Goal: Feedback & Contribution: Contribute content

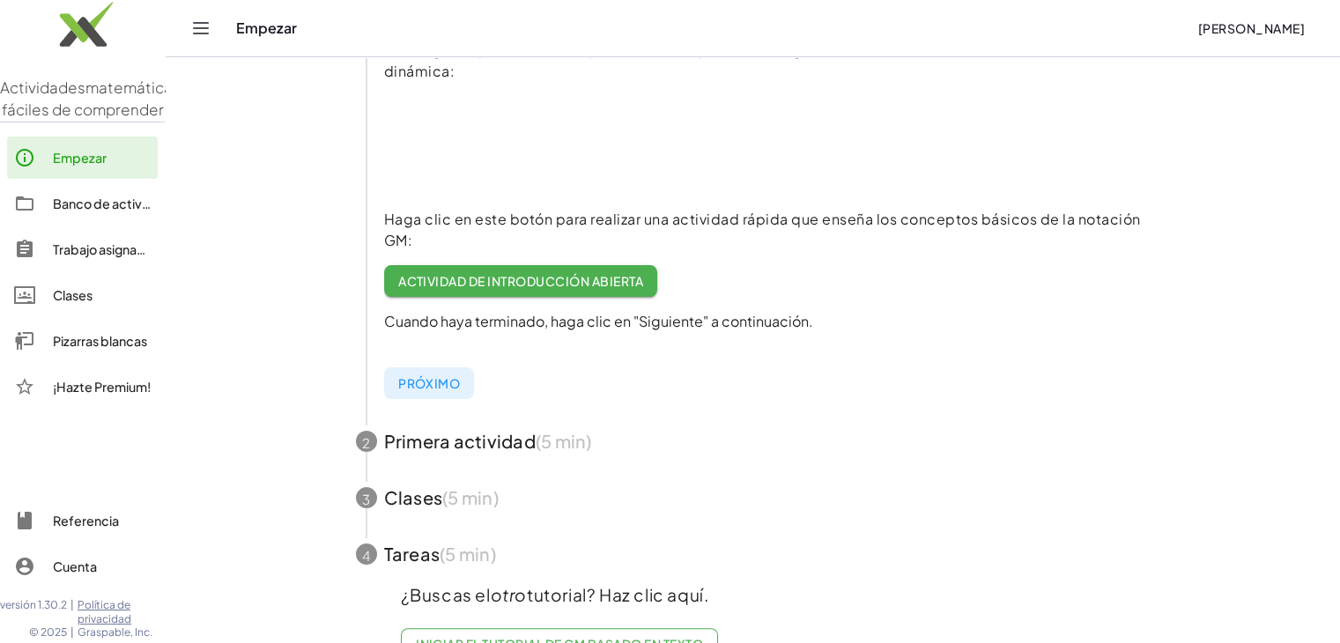
scroll to position [337, 0]
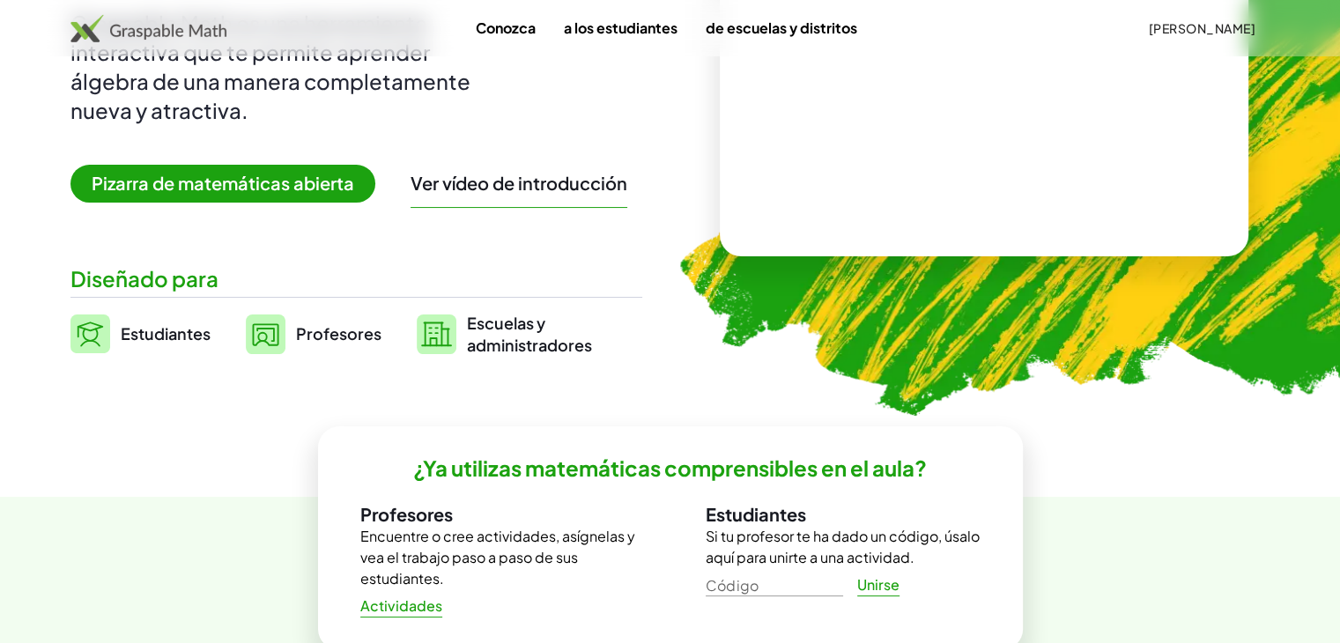
scroll to position [236, 0]
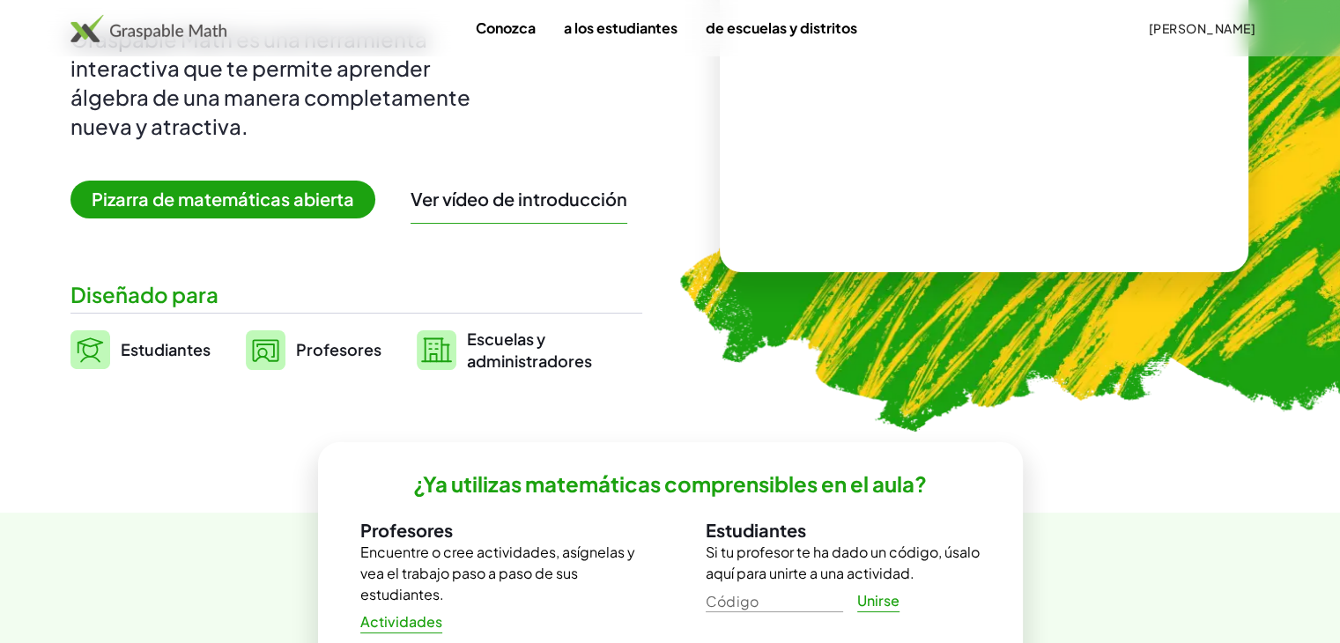
click at [551, 209] on div "Ver vídeo de introducción" at bounding box center [519, 203] width 217 height 41
click at [541, 204] on font "Ver vídeo de introducción" at bounding box center [519, 199] width 217 height 22
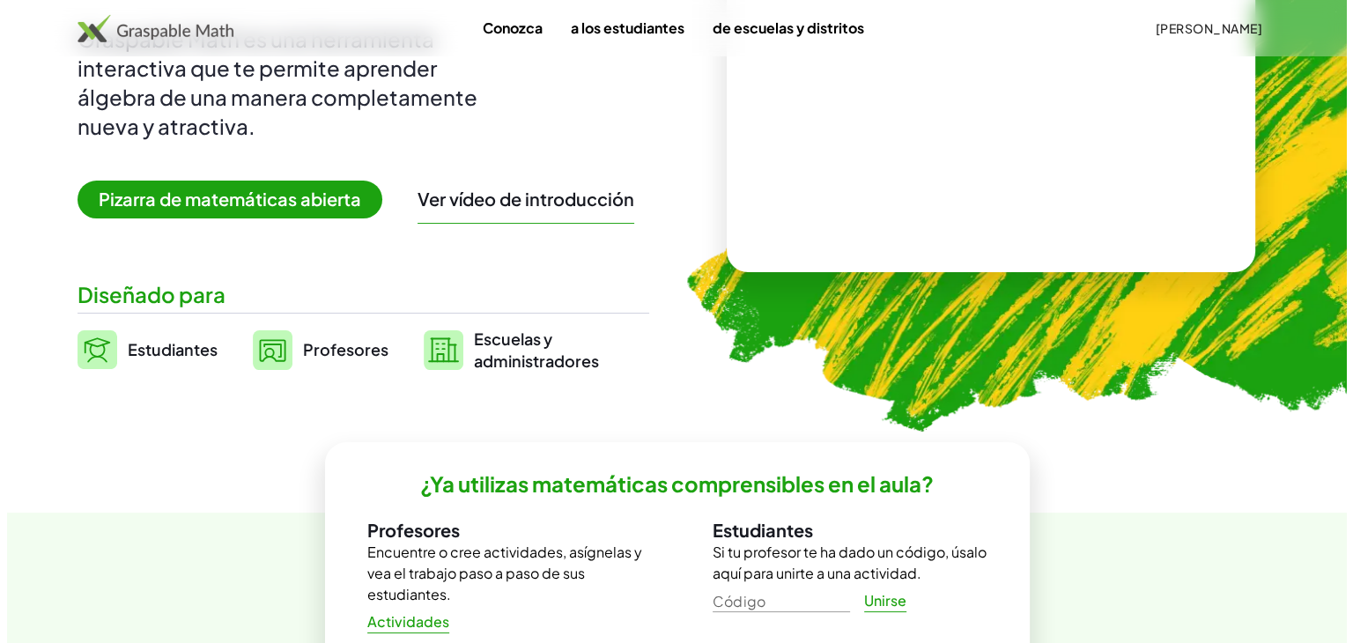
scroll to position [0, 0]
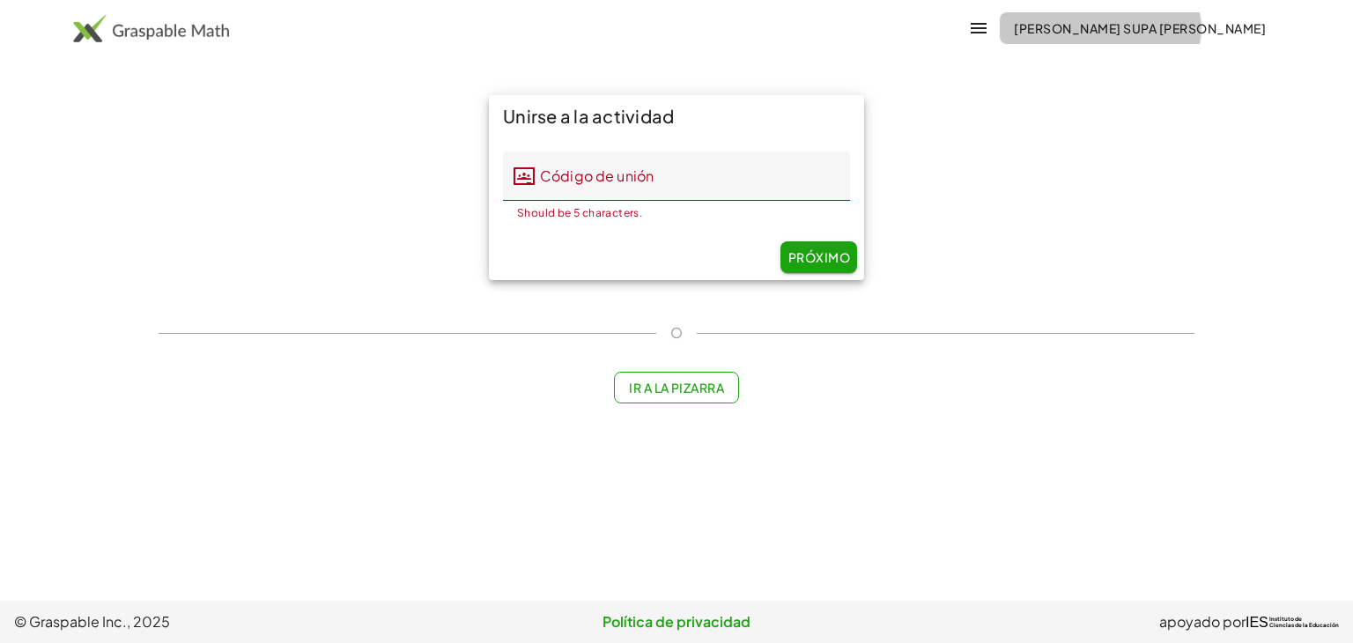
click at [1107, 21] on font "[PERSON_NAME] SUPA [PERSON_NAME]" at bounding box center [1140, 28] width 252 height 16
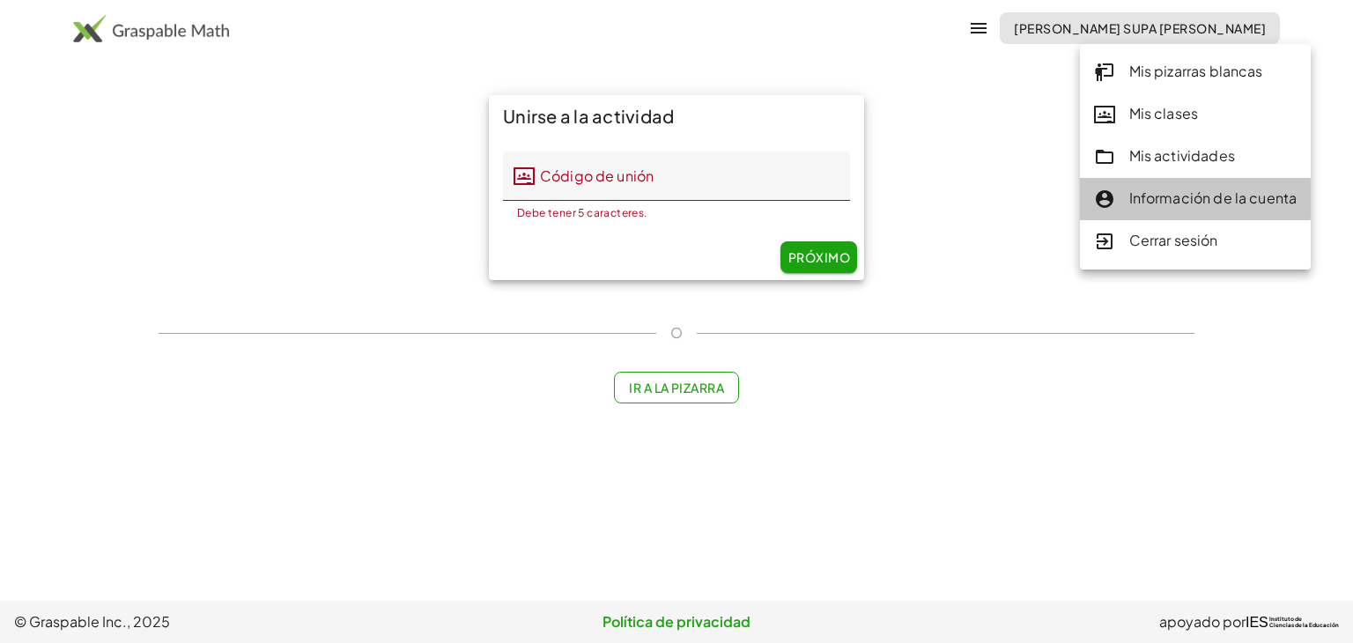
click at [1171, 203] on font "Información de la cuenta" at bounding box center [1213, 198] width 168 height 19
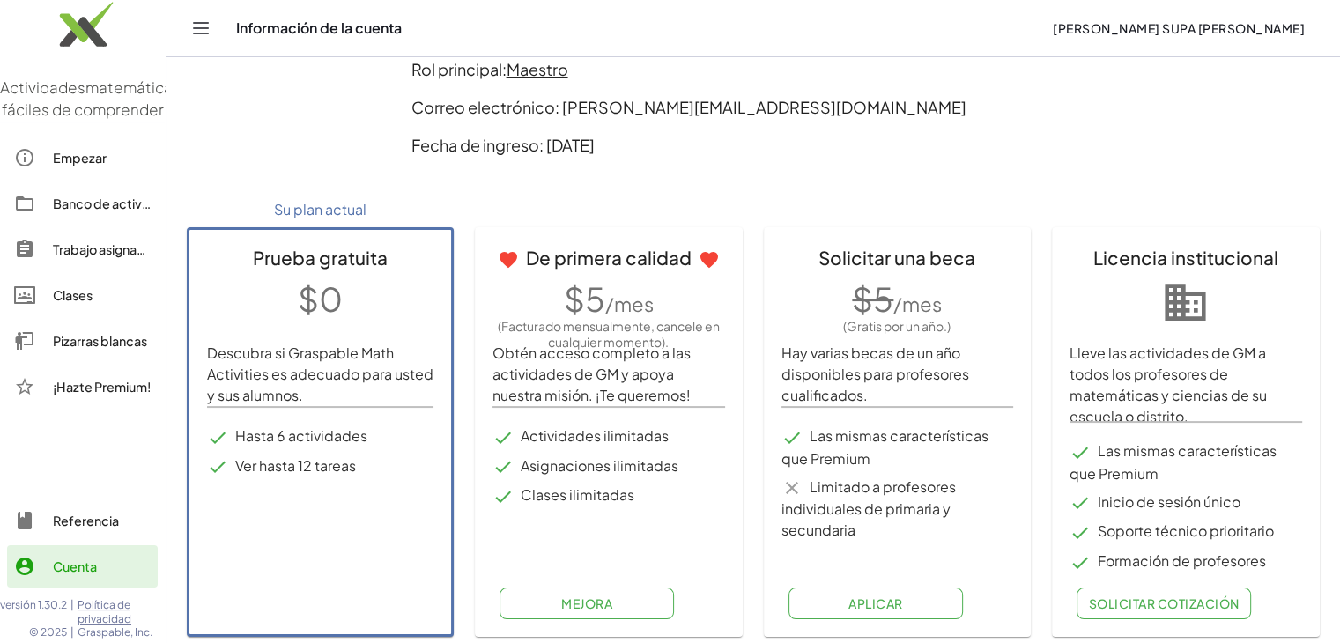
scroll to position [120, 0]
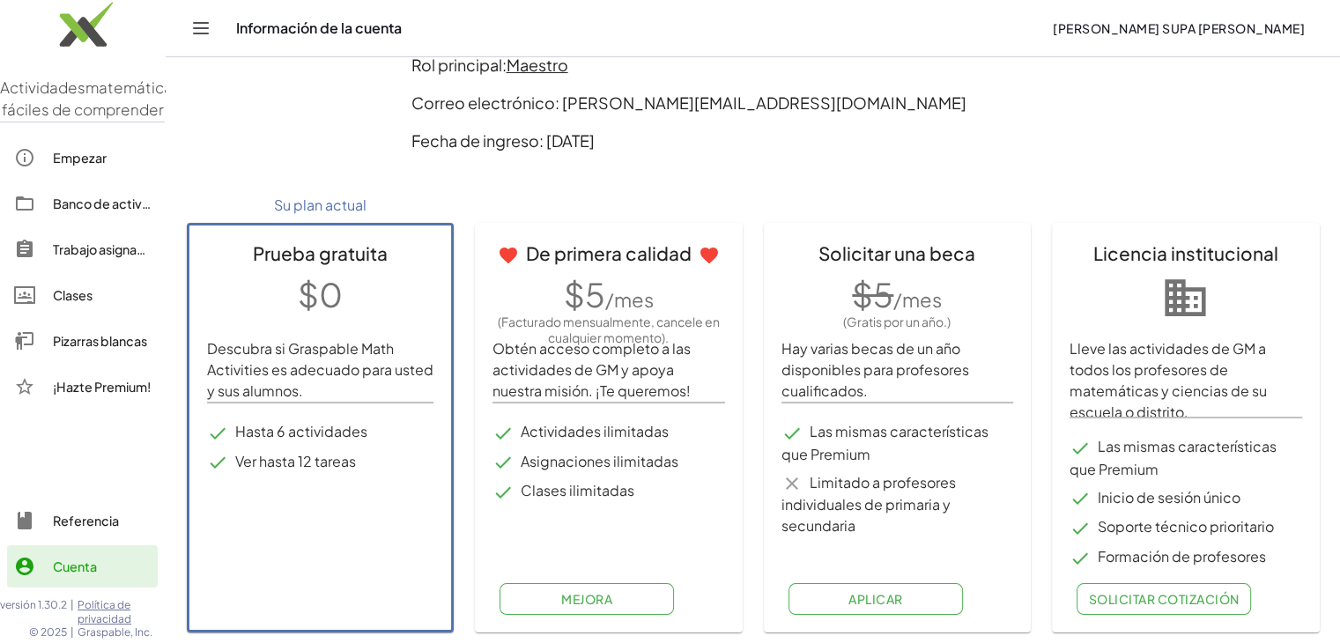
click at [72, 166] on font "Empezar" at bounding box center [80, 158] width 54 height 16
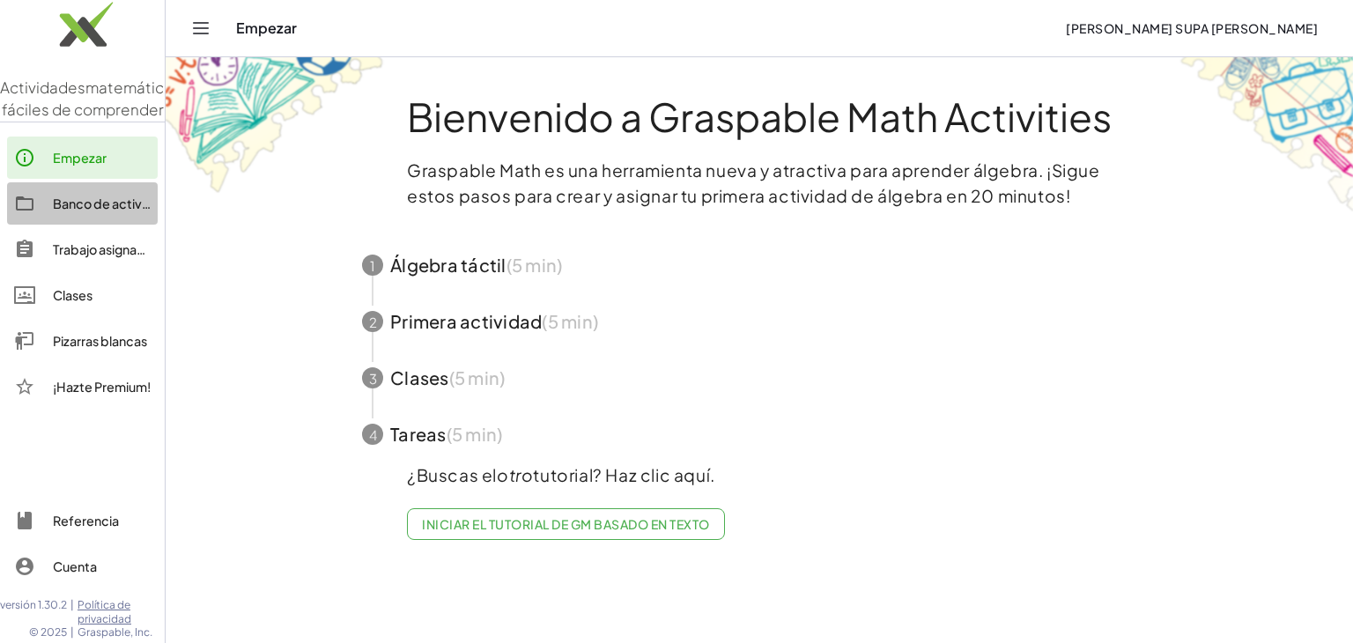
click at [97, 214] on div "Banco de actividades" at bounding box center [102, 203] width 98 height 21
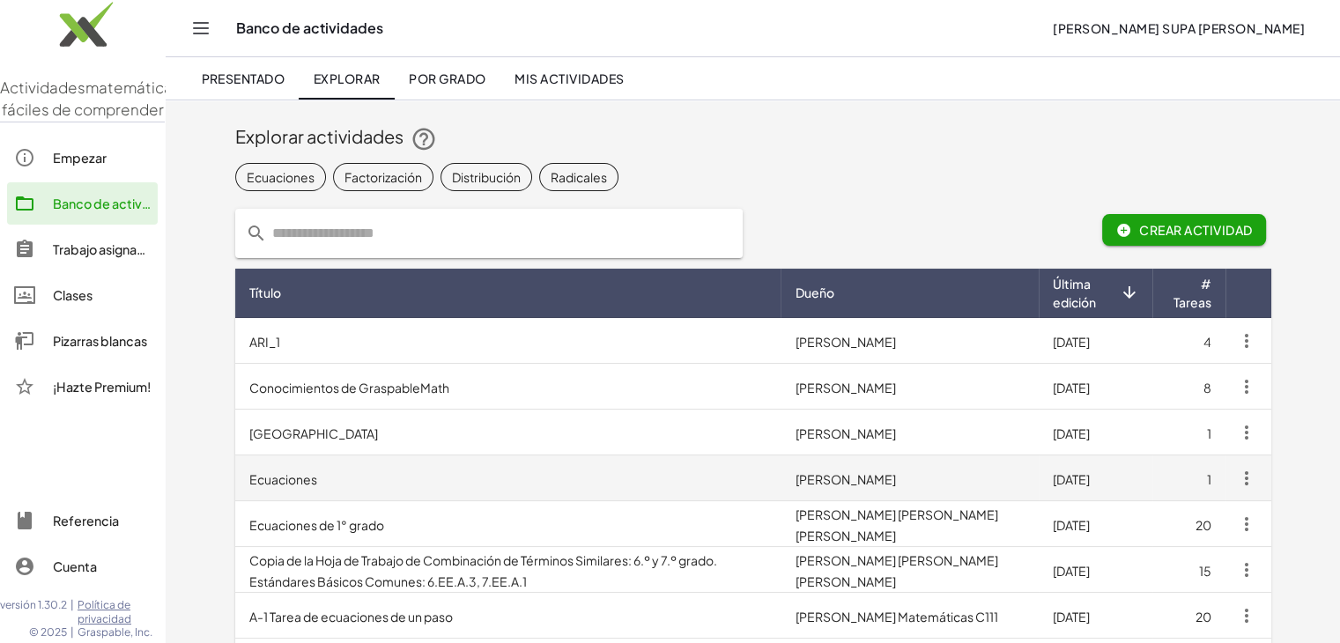
click at [305, 485] on font "Ecuaciones" at bounding box center [283, 479] width 68 height 16
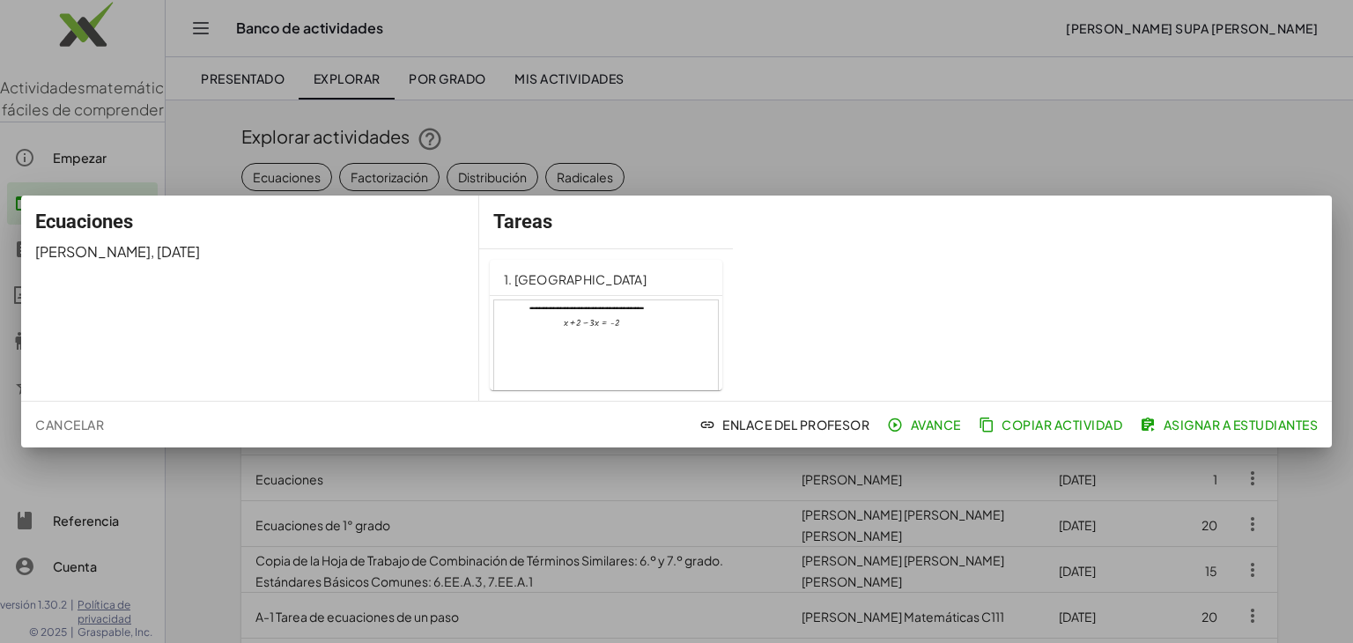
click at [1025, 138] on div at bounding box center [676, 321] width 1353 height 643
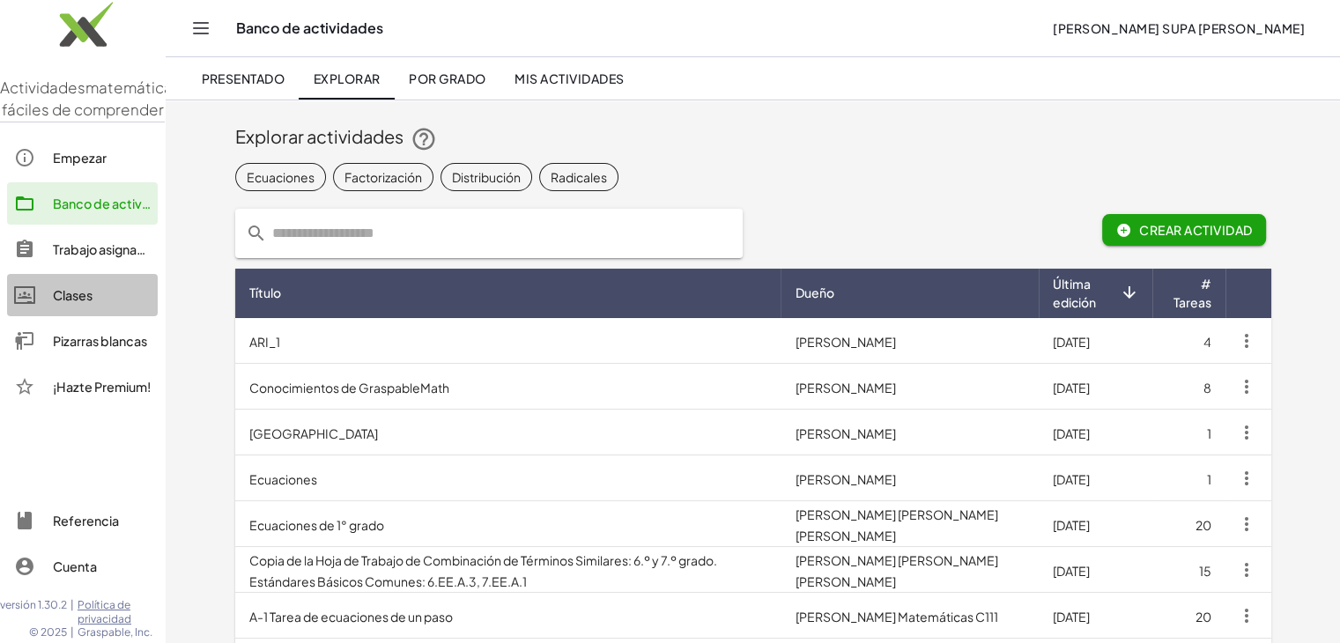
click at [87, 303] on font "Clases" at bounding box center [73, 295] width 40 height 16
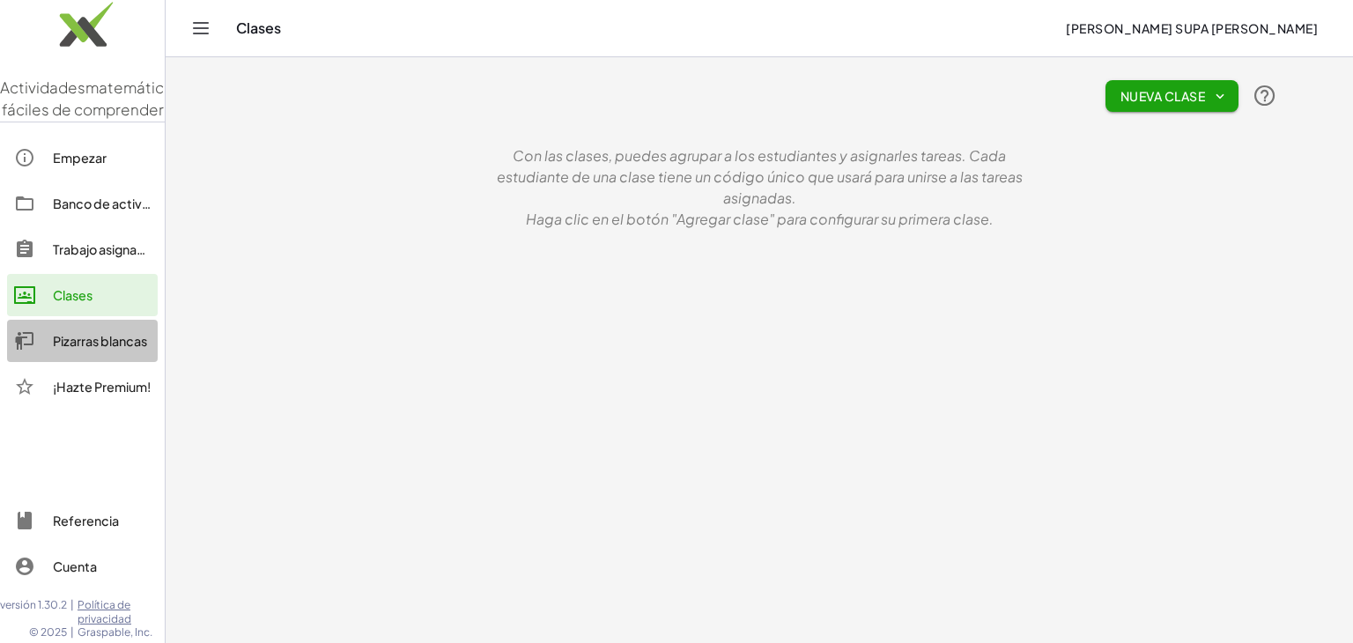
click at [85, 349] on font "Pizarras blancas" at bounding box center [100, 341] width 94 height 16
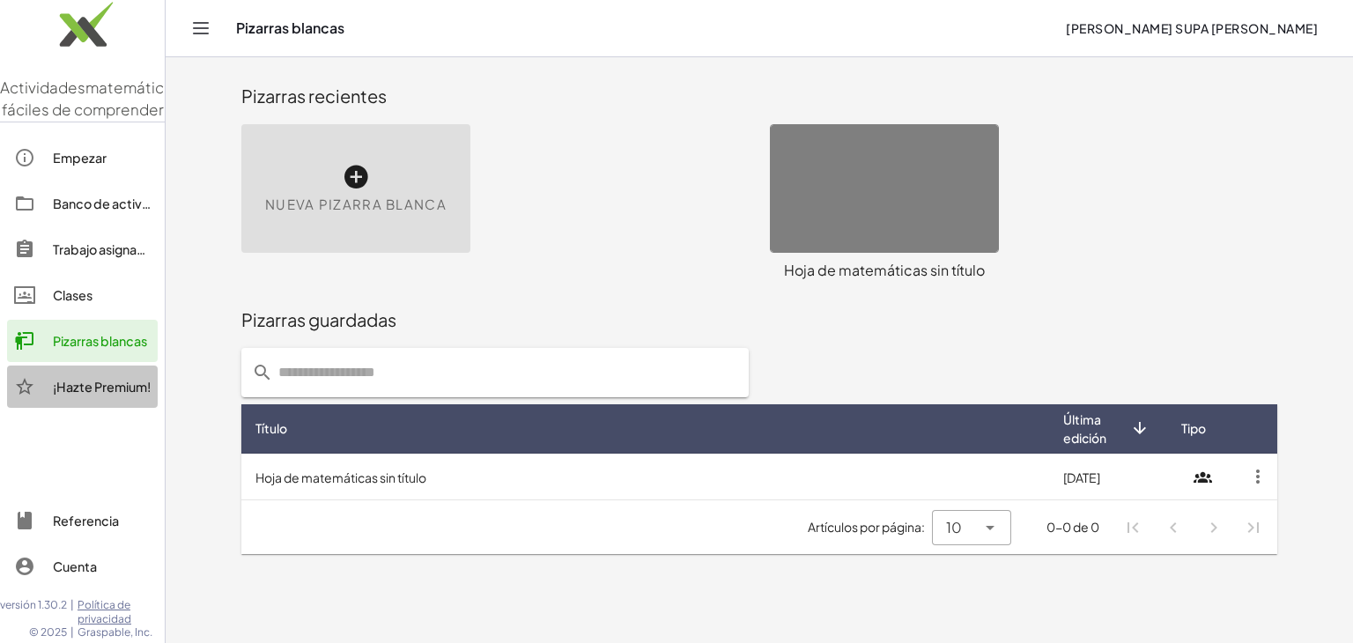
click at [85, 395] on font "¡Hazte Premium!" at bounding box center [102, 387] width 98 height 16
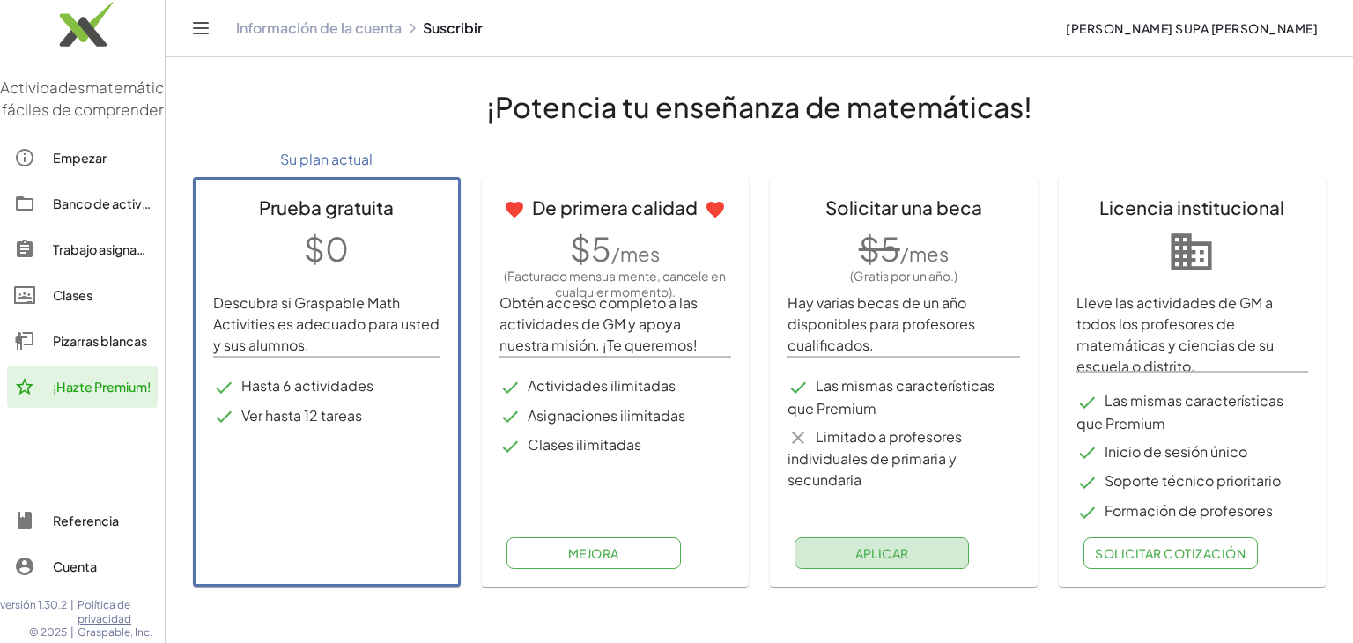
click at [897, 554] on font "Aplicar" at bounding box center [882, 553] width 54 height 16
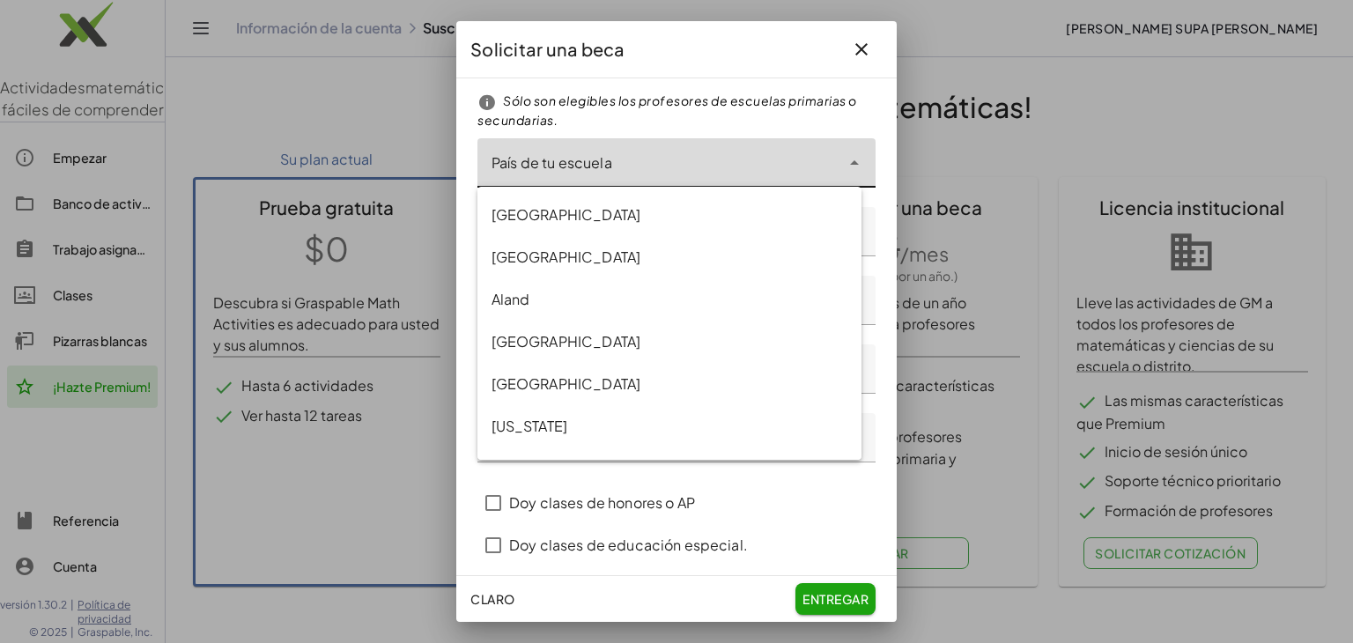
click at [844, 166] on icon at bounding box center [854, 162] width 21 height 21
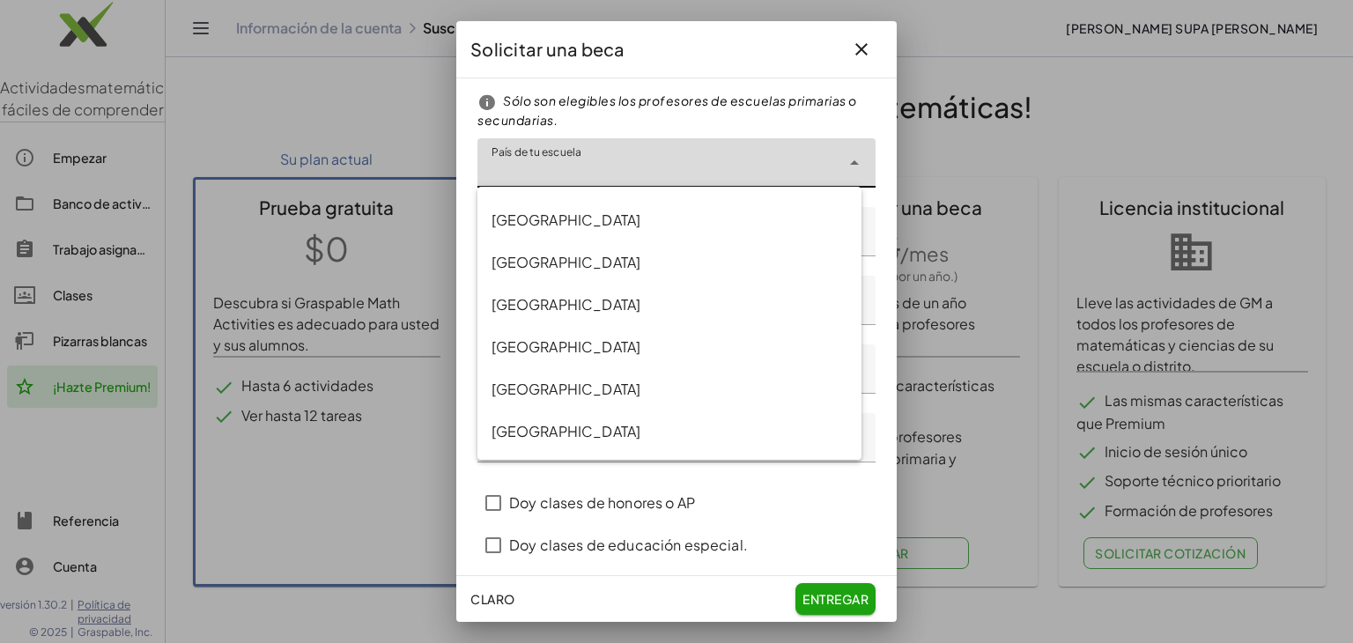
scroll to position [7269, 0]
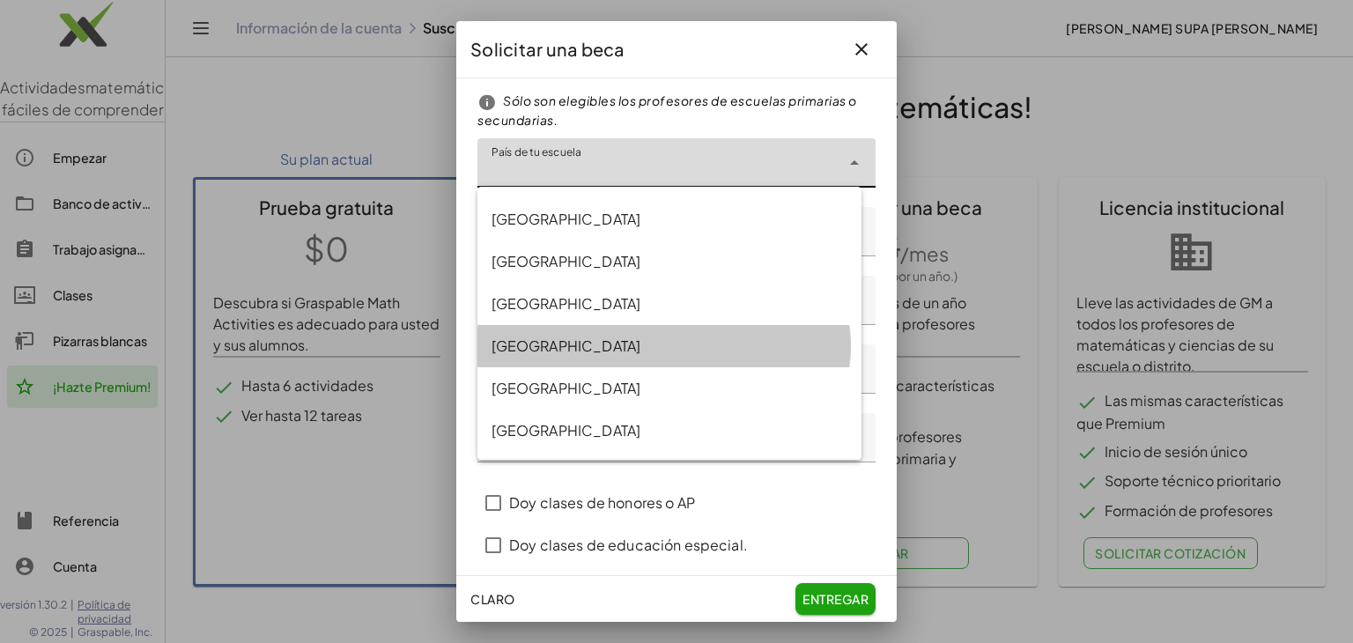
click at [514, 352] on div "Peru" at bounding box center [670, 346] width 357 height 21
type input "****"
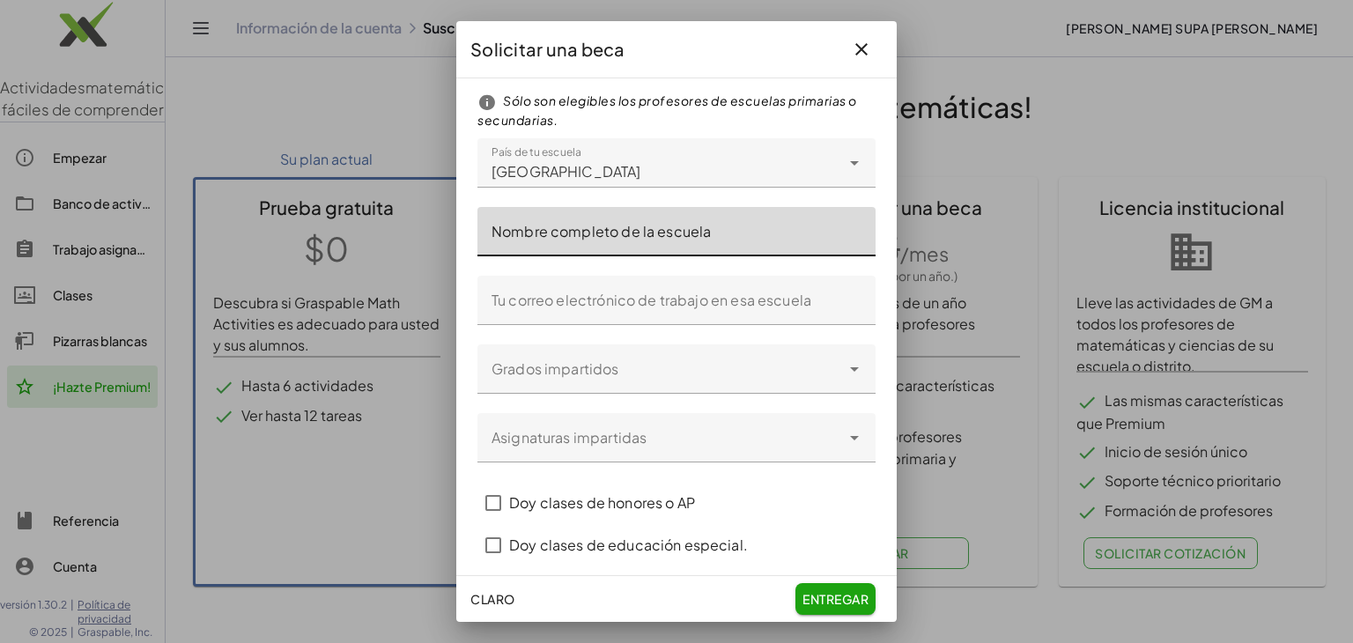
click at [677, 238] on input "Nombre completo de la escuela" at bounding box center [677, 231] width 398 height 49
type input "**********"
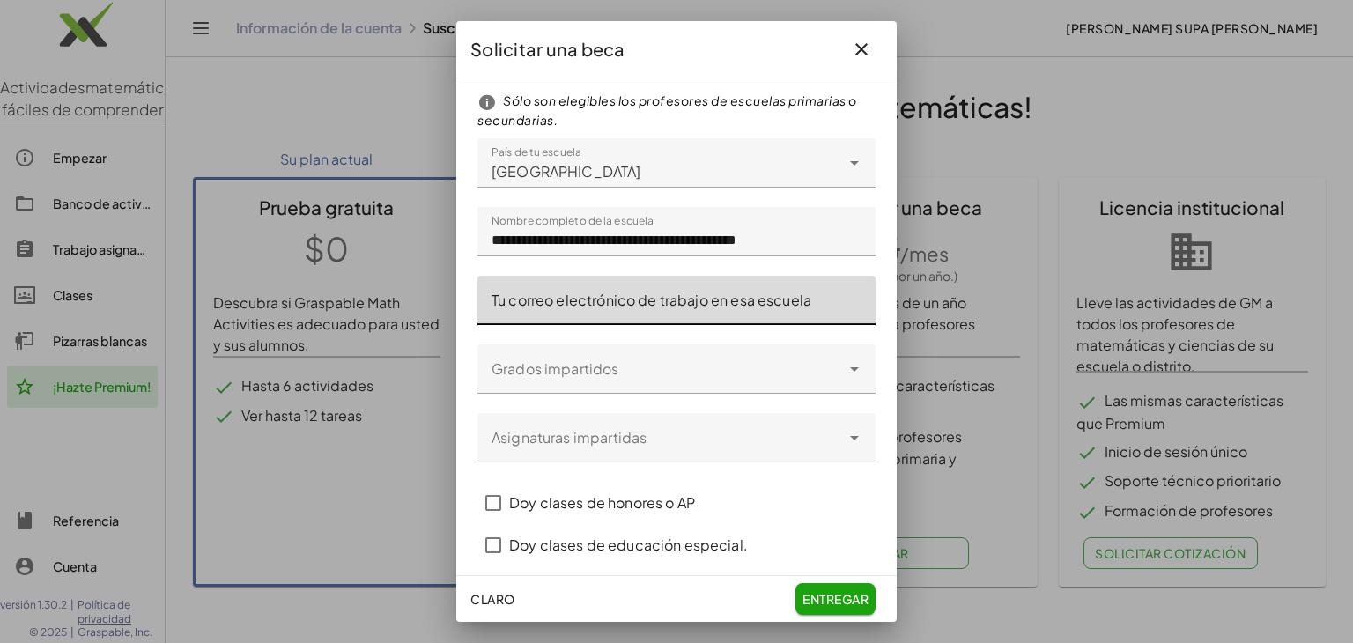
click at [575, 310] on input "Tu correo electrónico de trabajo en esa escuela" at bounding box center [677, 300] width 398 height 49
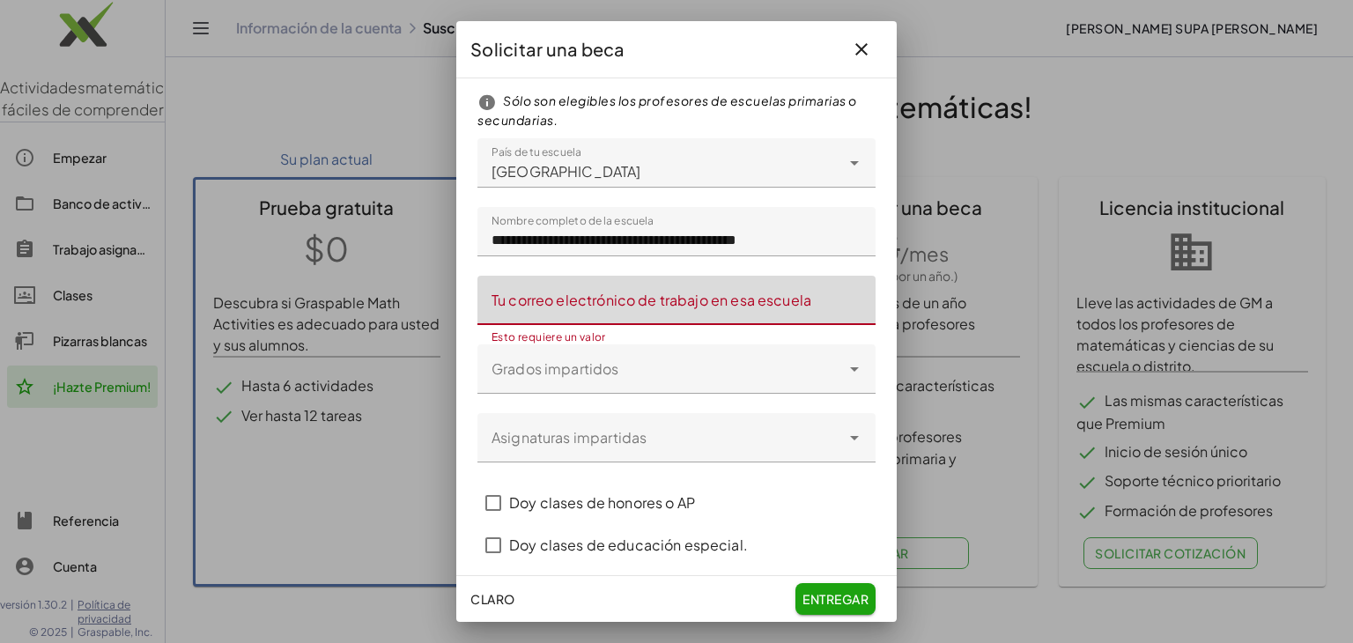
click at [550, 297] on input "Tu correo electrónico de trabajo en esa escuela" at bounding box center [677, 300] width 398 height 49
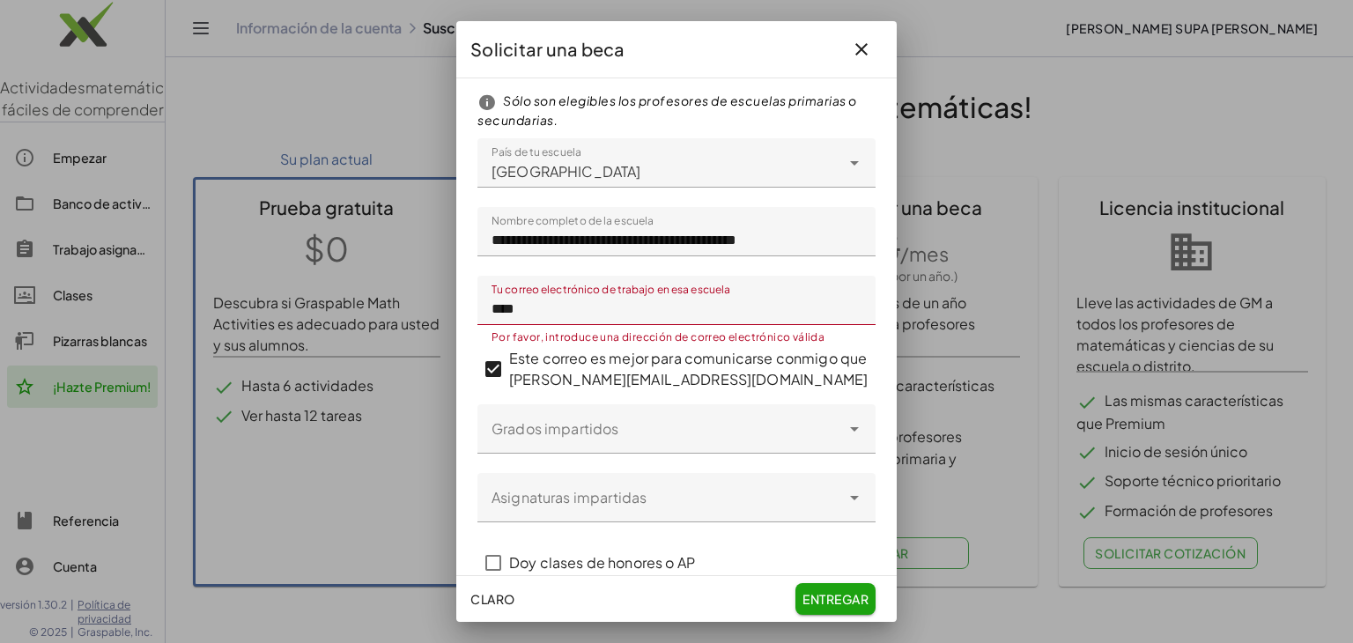
click at [525, 322] on input "****" at bounding box center [677, 300] width 398 height 49
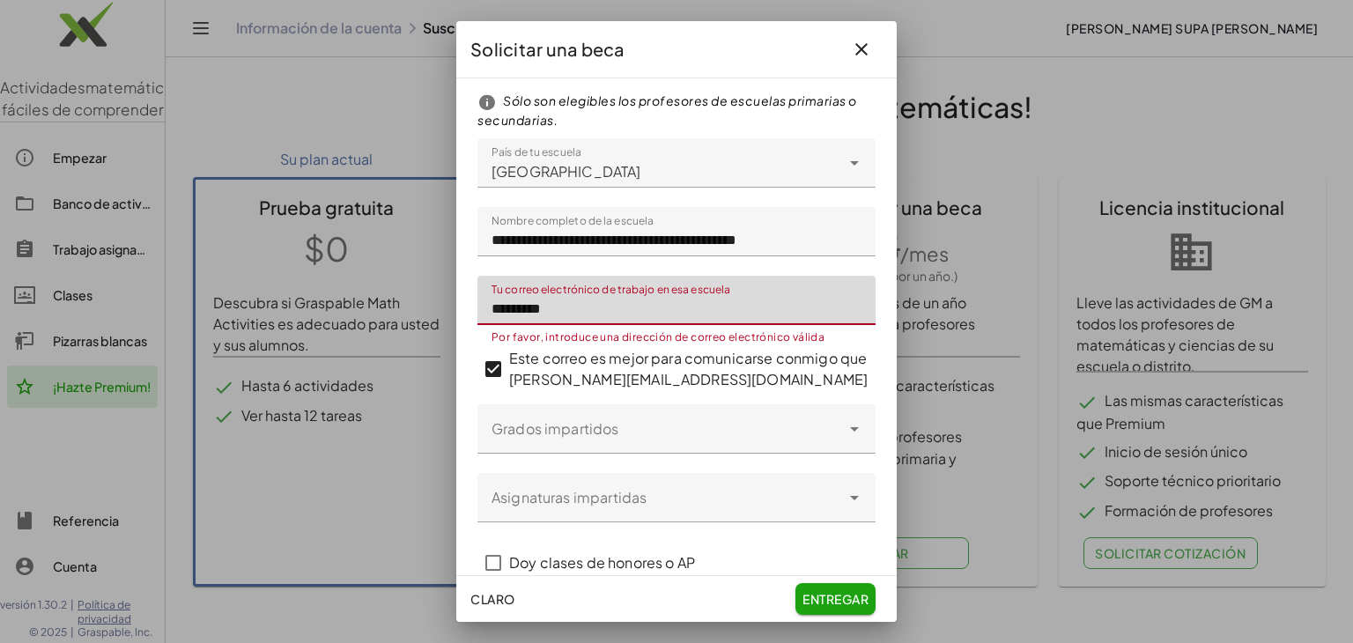
click at [571, 308] on input "*********" at bounding box center [677, 300] width 398 height 49
click at [627, 305] on input "**********" at bounding box center [677, 300] width 398 height 49
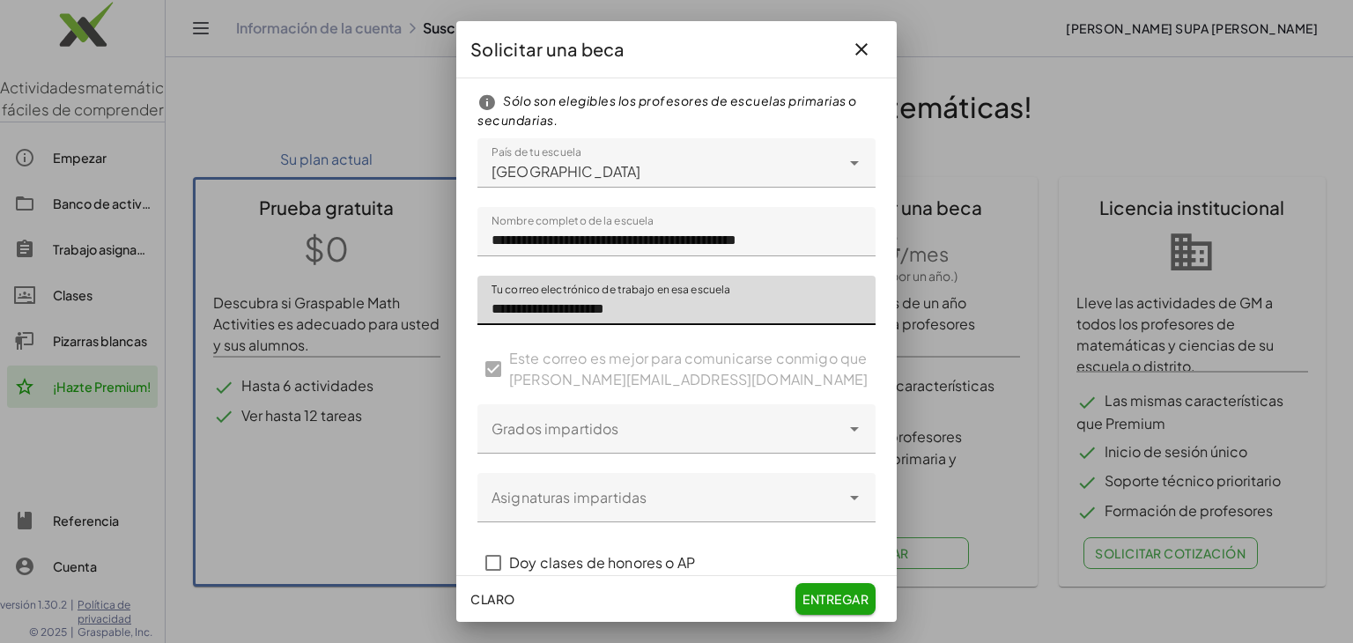
type input "**********"
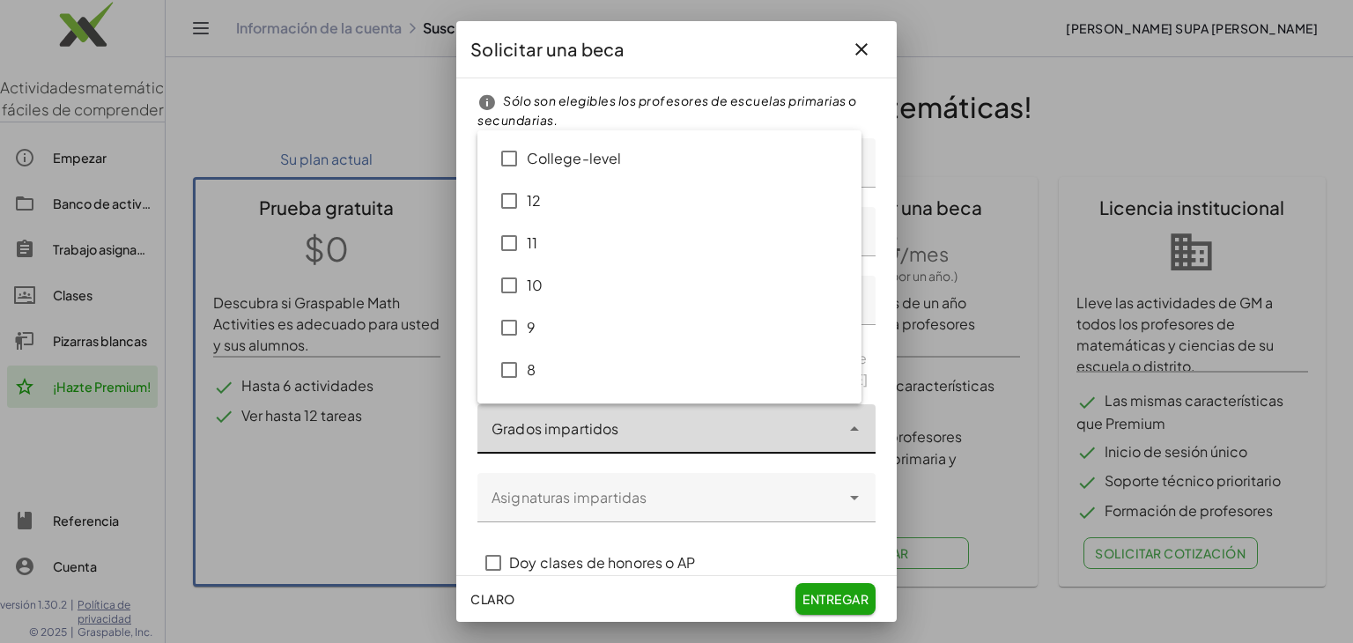
click at [568, 446] on div at bounding box center [659, 428] width 363 height 49
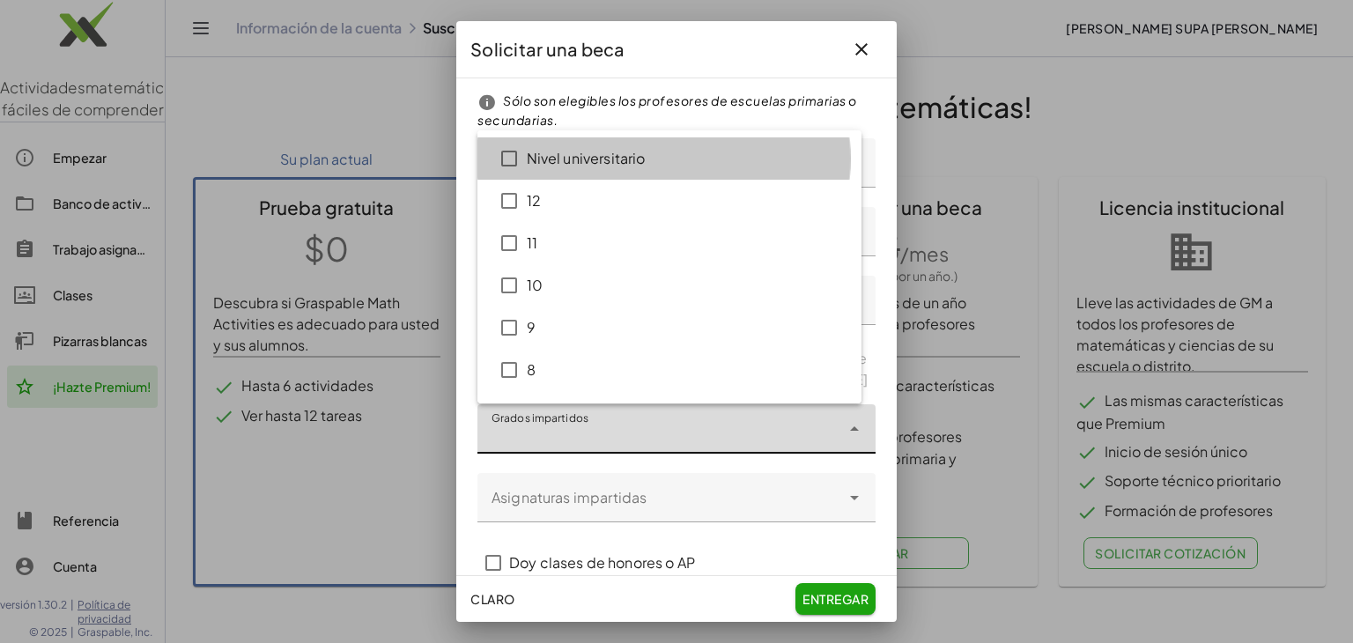
type input "**********"
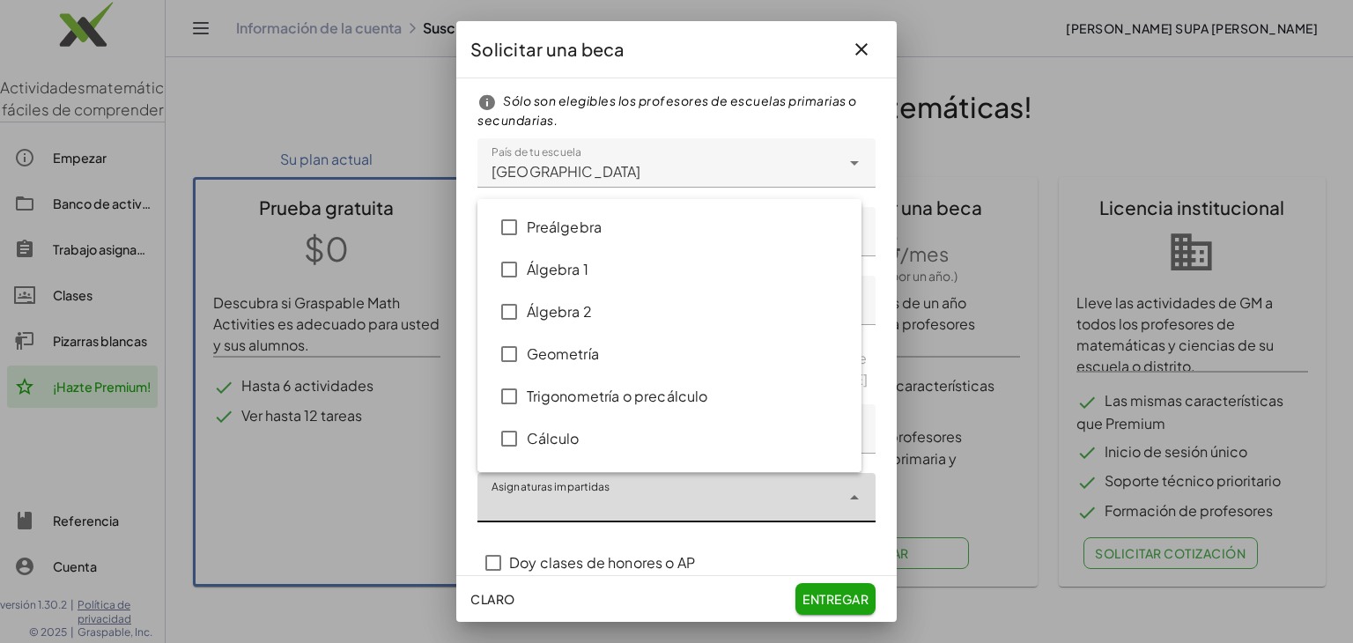
click at [622, 502] on input "Asignaturas impartidas" at bounding box center [664, 506] width 344 height 21
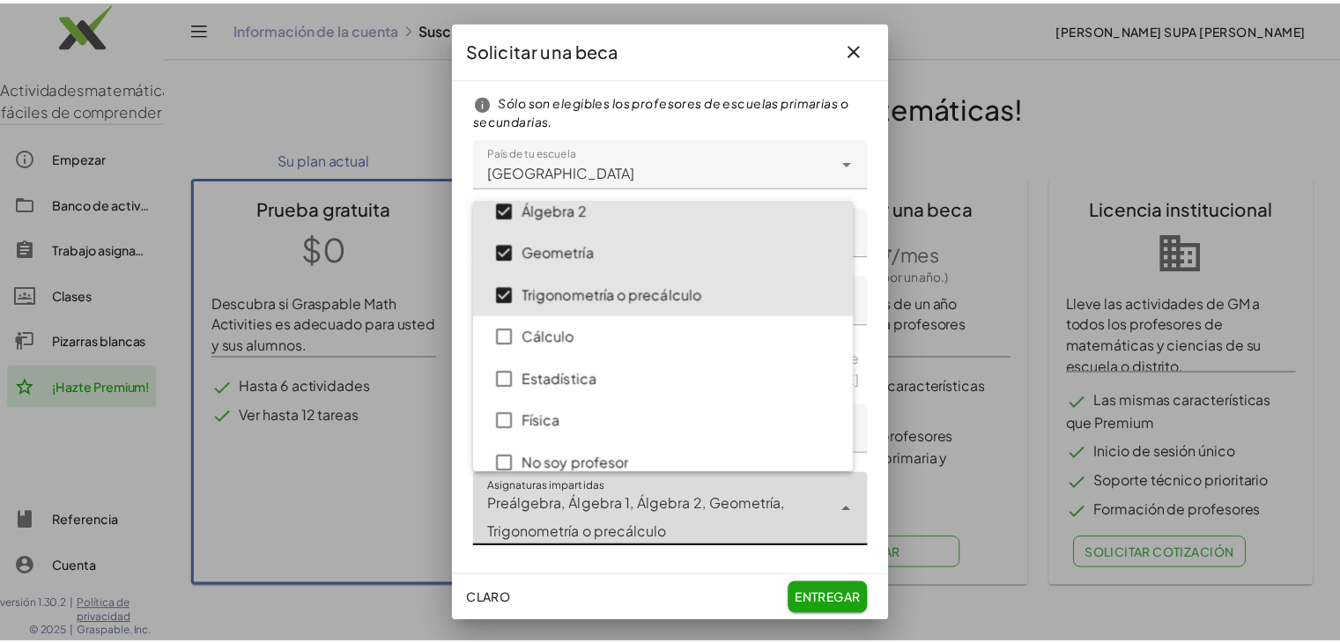
scroll to position [121, 0]
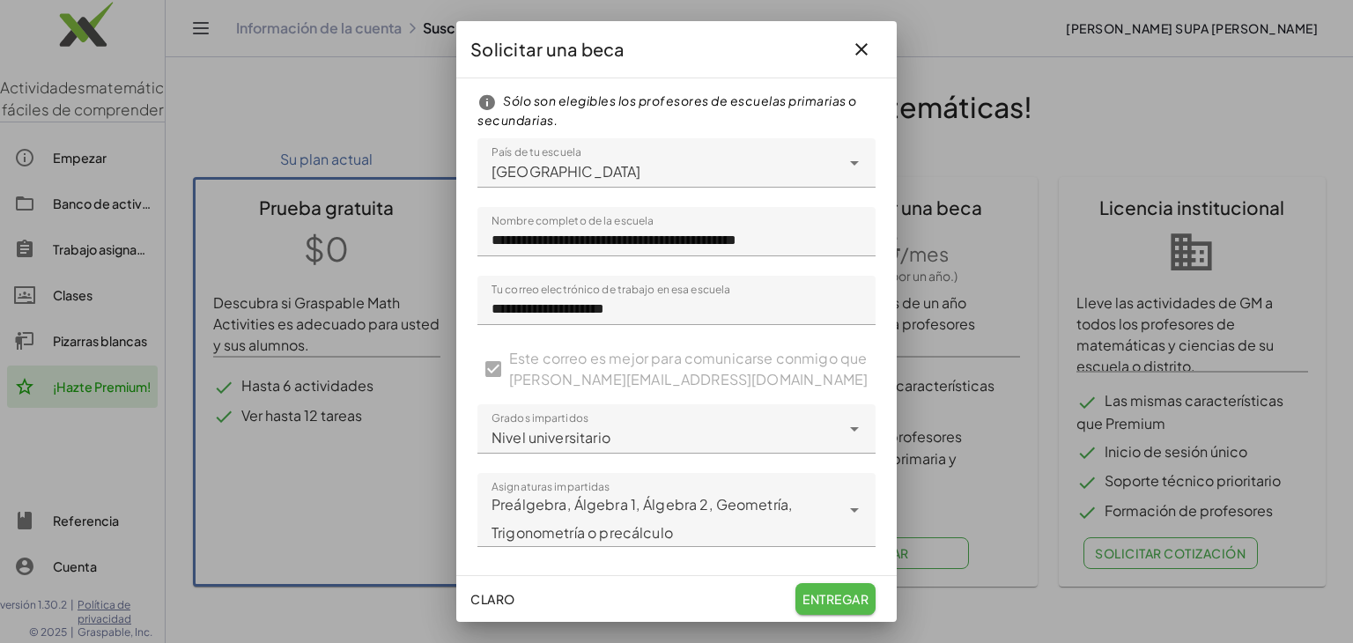
click at [835, 607] on button "entregar" at bounding box center [836, 599] width 80 height 32
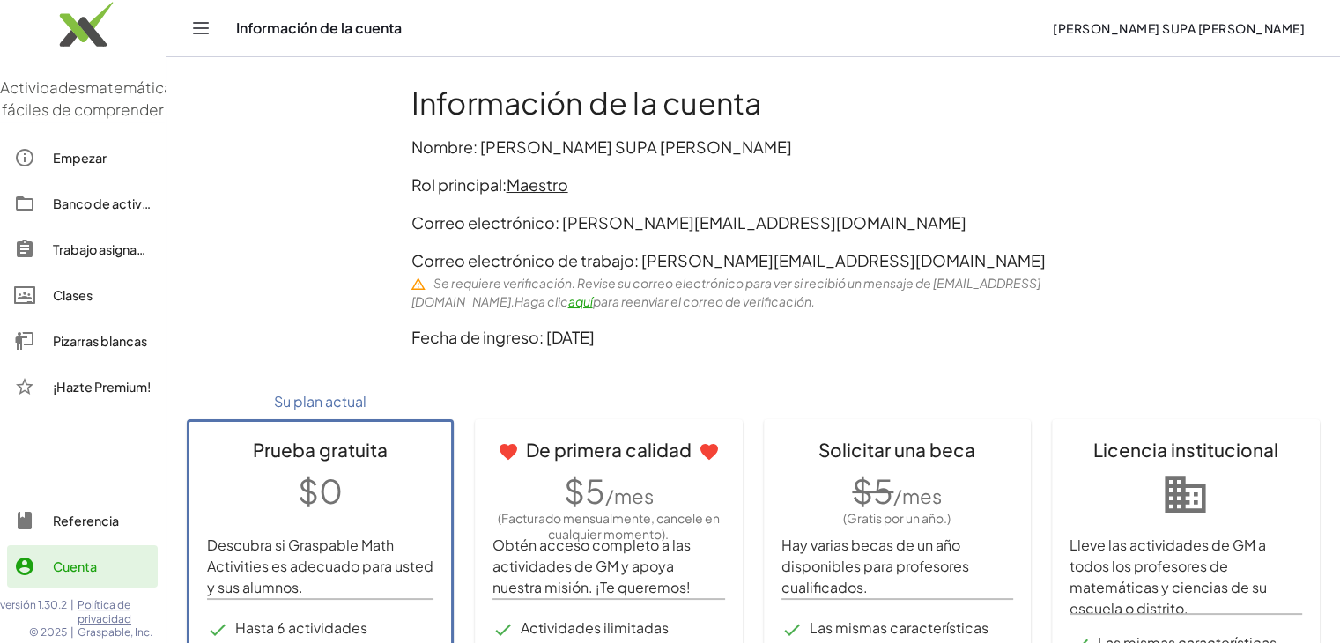
click at [207, 29] on icon "Cambiar navegación" at bounding box center [200, 28] width 21 height 21
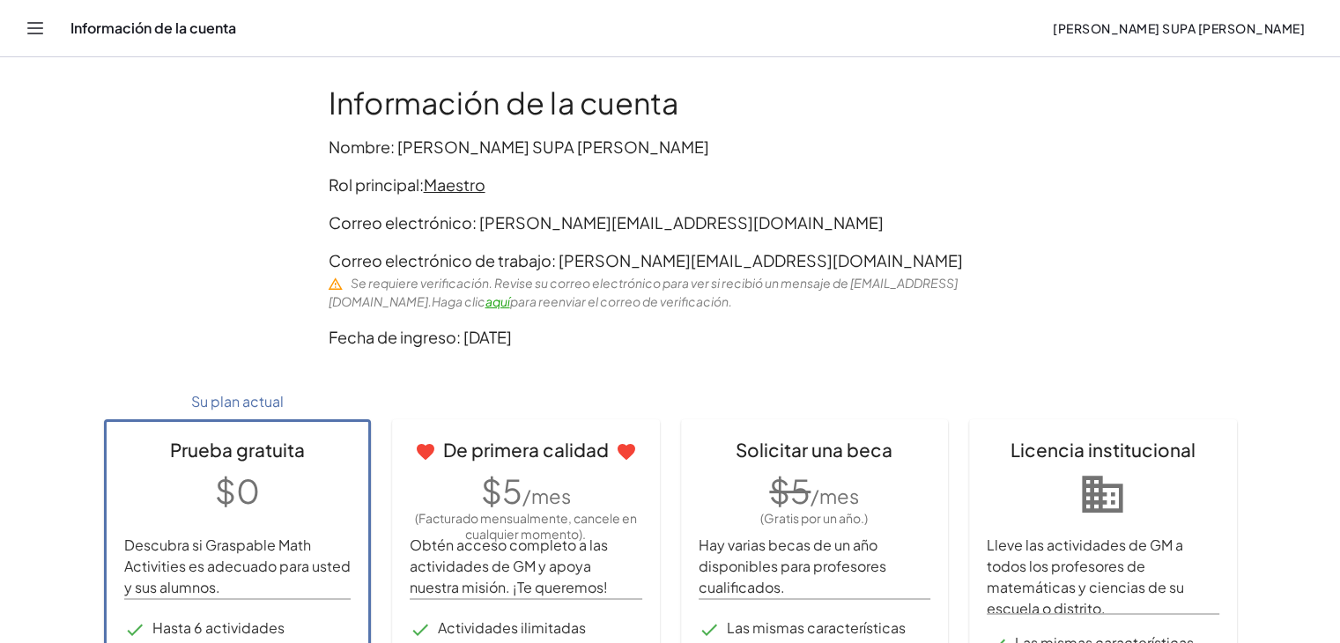
click at [38, 29] on icon "Cambiar navegación" at bounding box center [35, 28] width 21 height 21
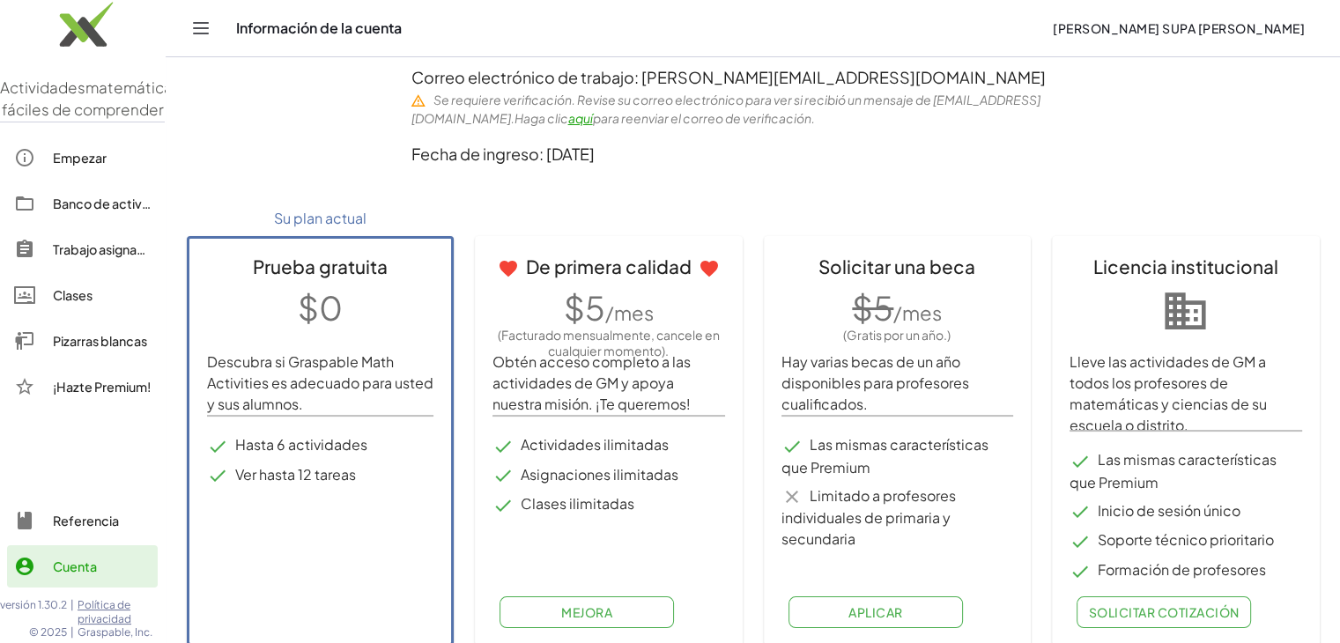
scroll to position [185, 0]
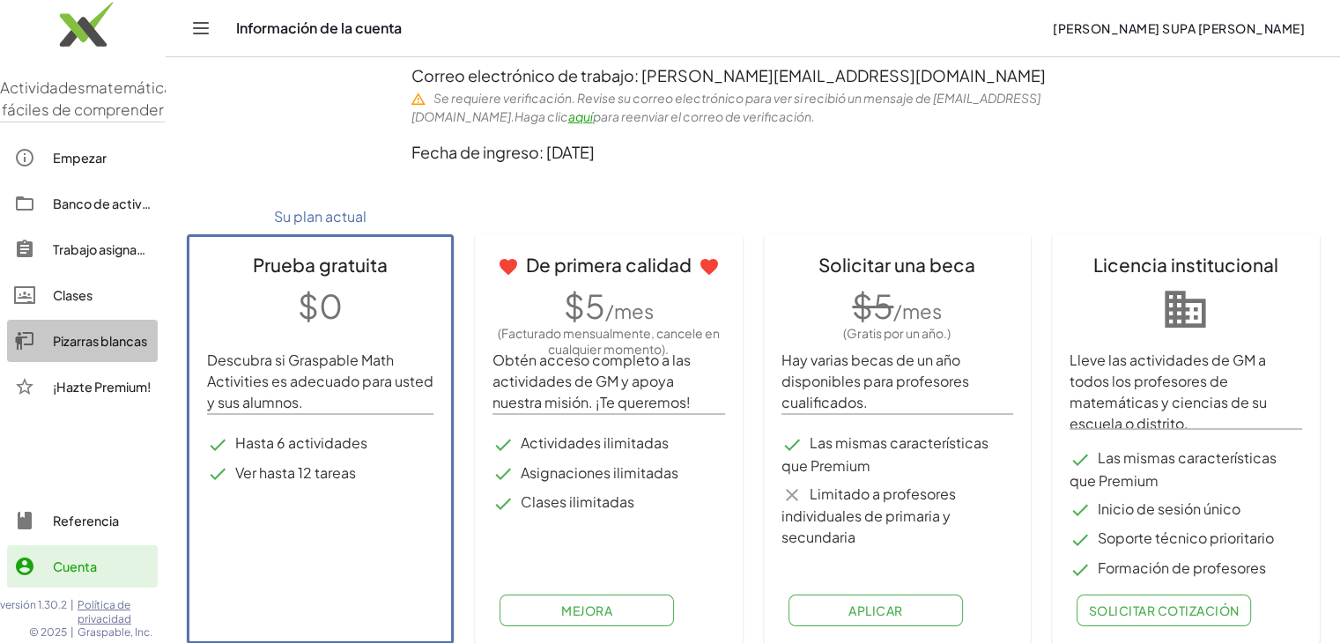
click at [81, 362] on link "Pizarras blancas" at bounding box center [82, 341] width 151 height 42
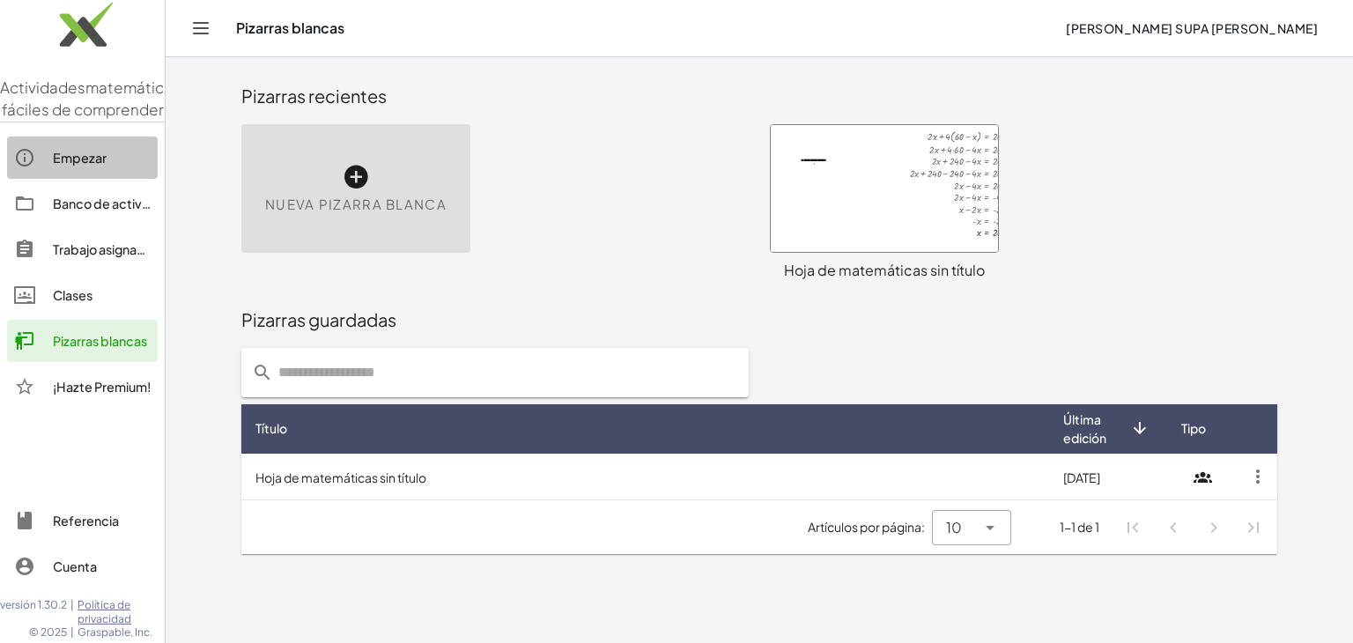
click at [74, 166] on font "Empezar" at bounding box center [80, 158] width 54 height 16
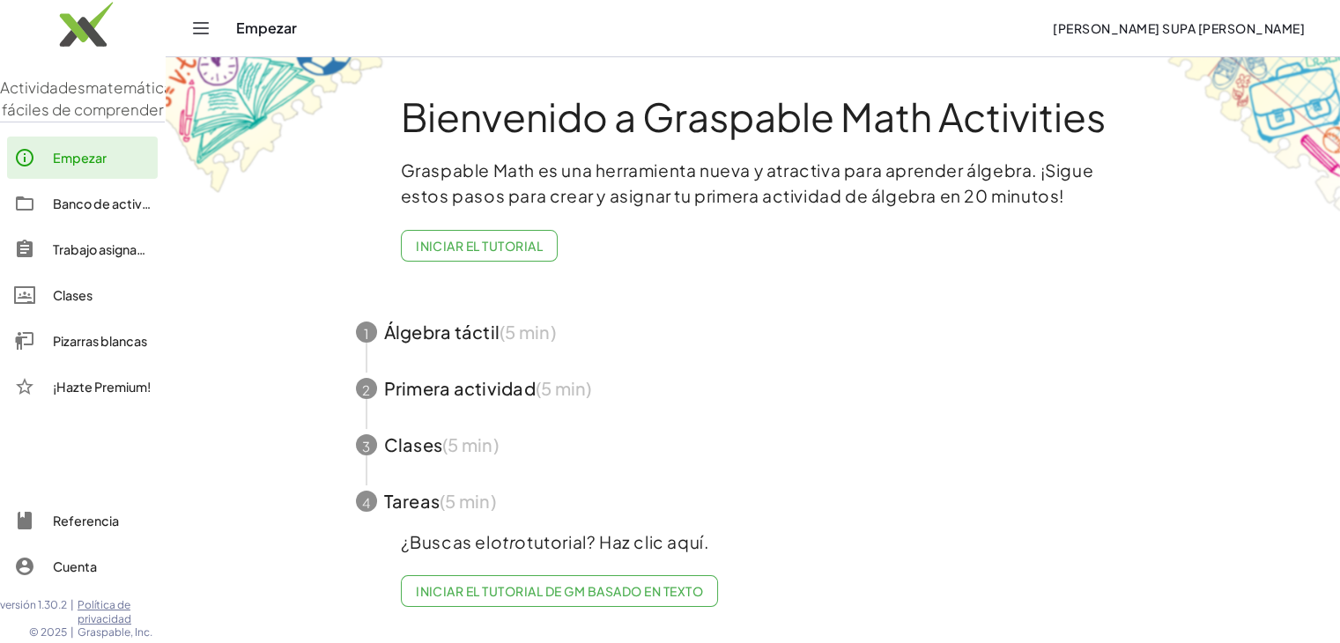
scroll to position [3, 0]
click at [610, 583] on font "Iniciar el tutorial de GM basado en texto" at bounding box center [559, 591] width 287 height 16
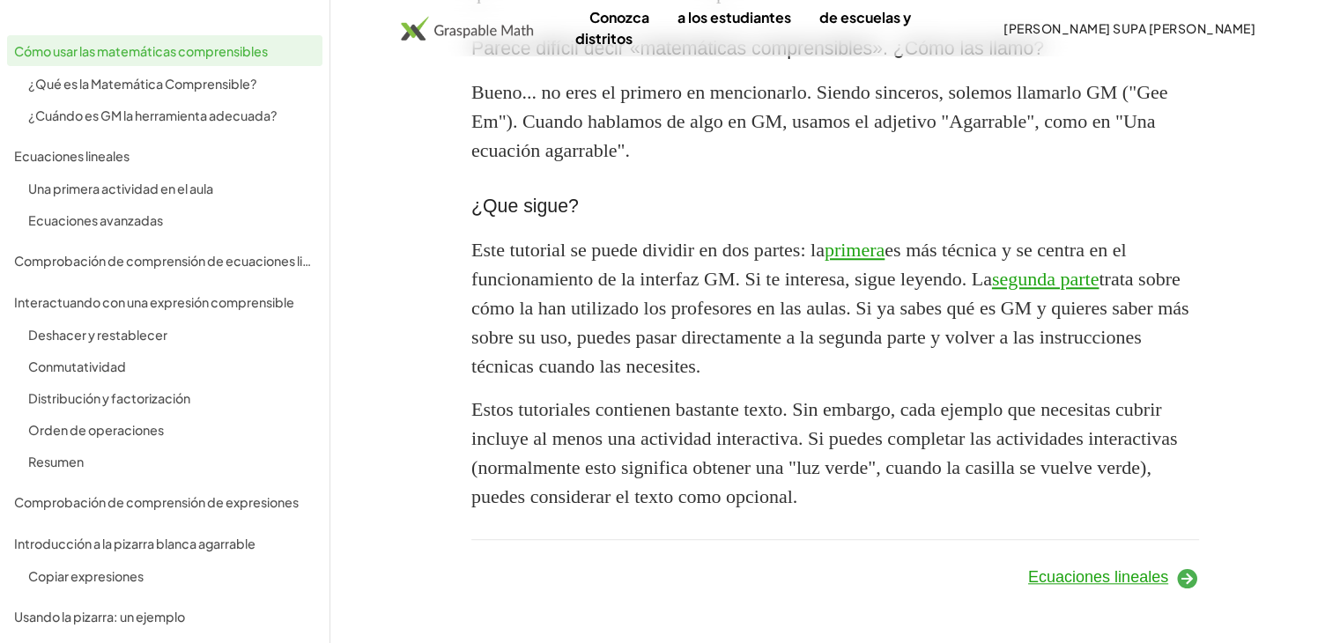
scroll to position [1764, 0]
click at [1119, 568] on font "Ecuaciones lineales" at bounding box center [1098, 577] width 140 height 18
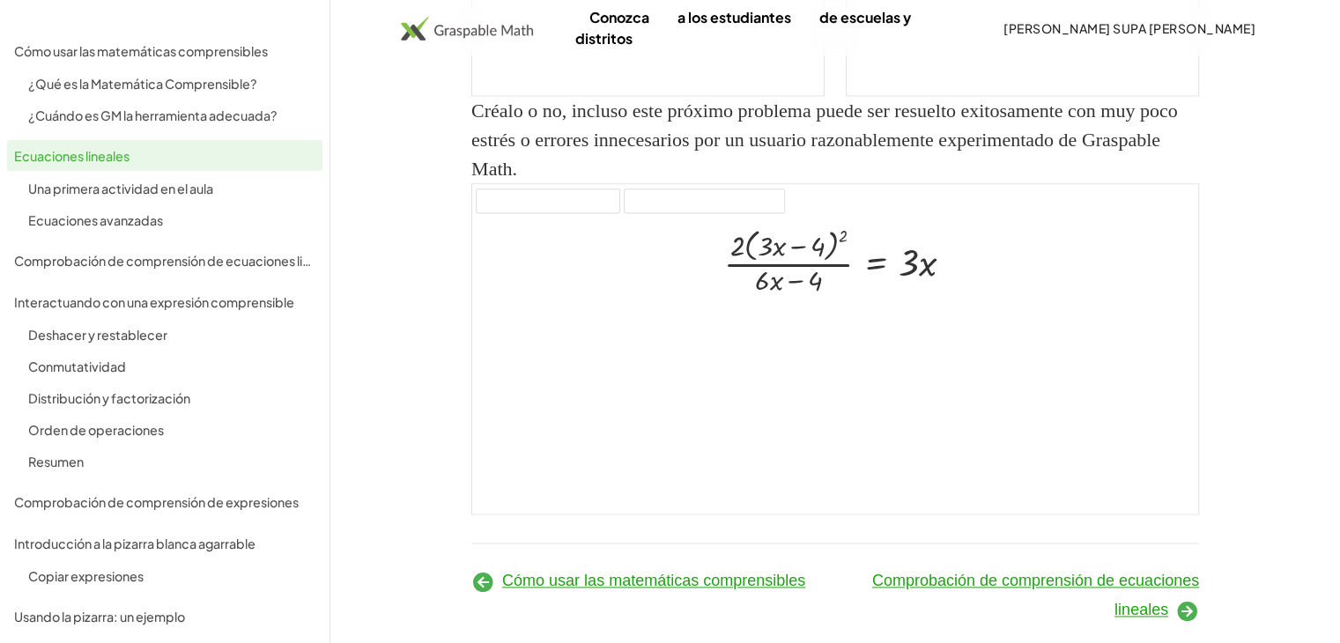
scroll to position [2425, 0]
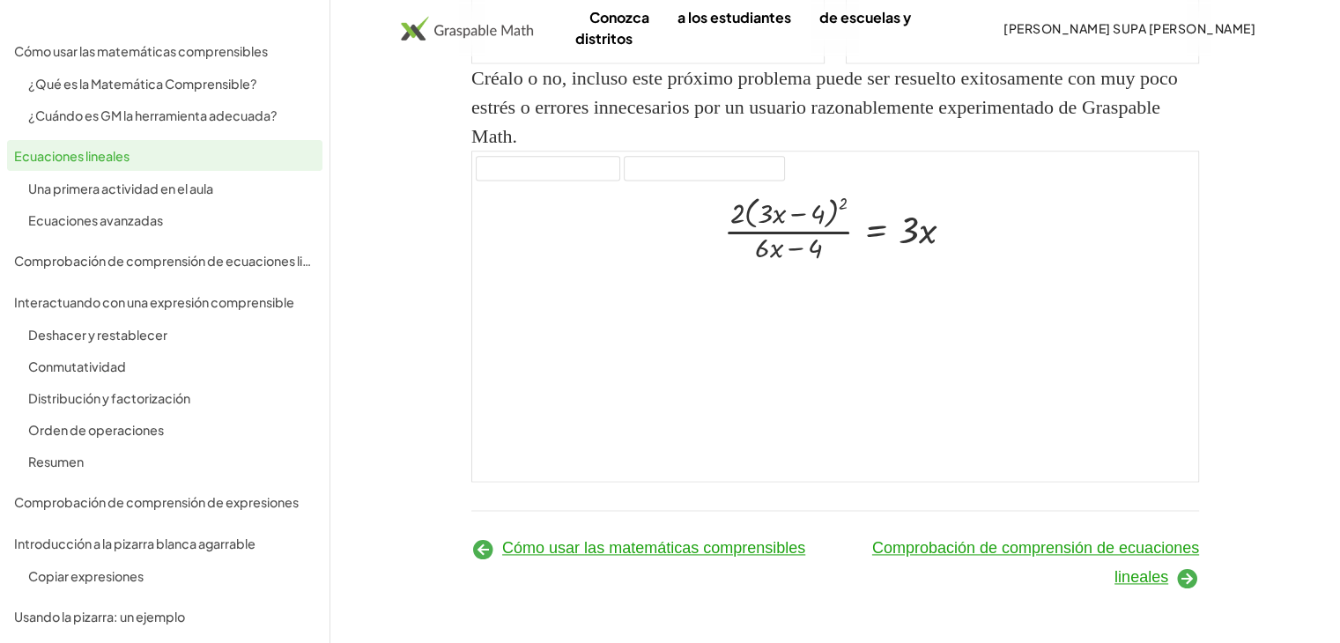
click at [1181, 580] on icon at bounding box center [1187, 579] width 24 height 24
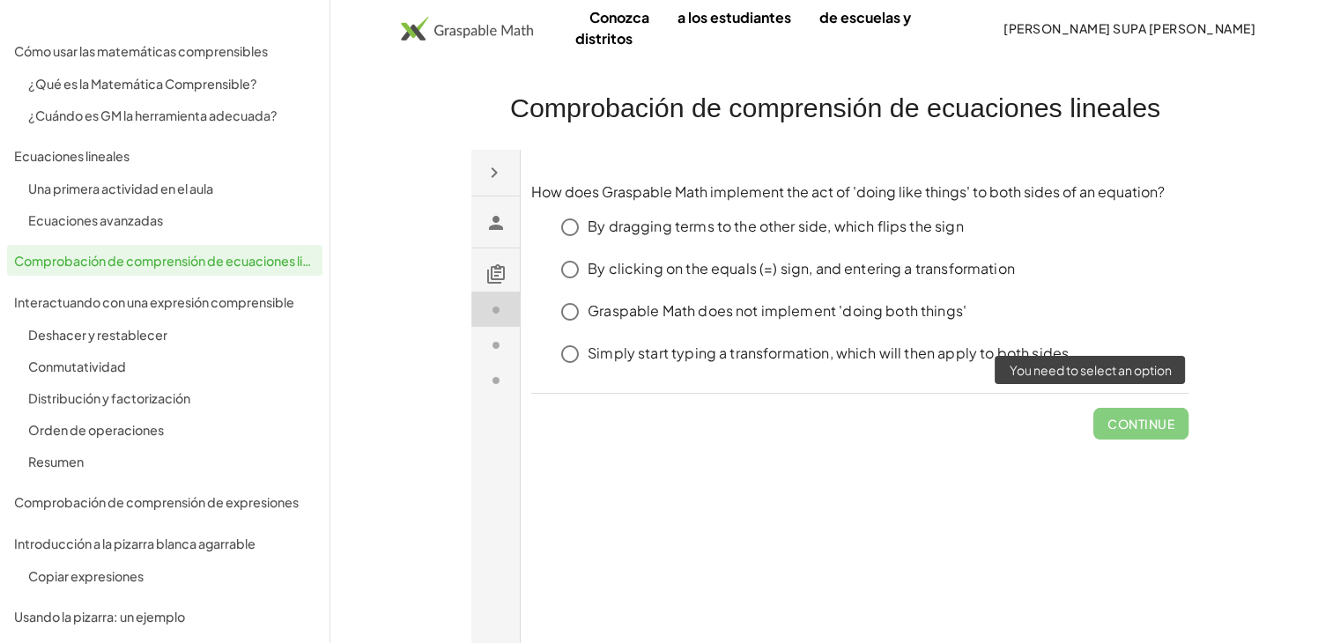
click span "Continue"
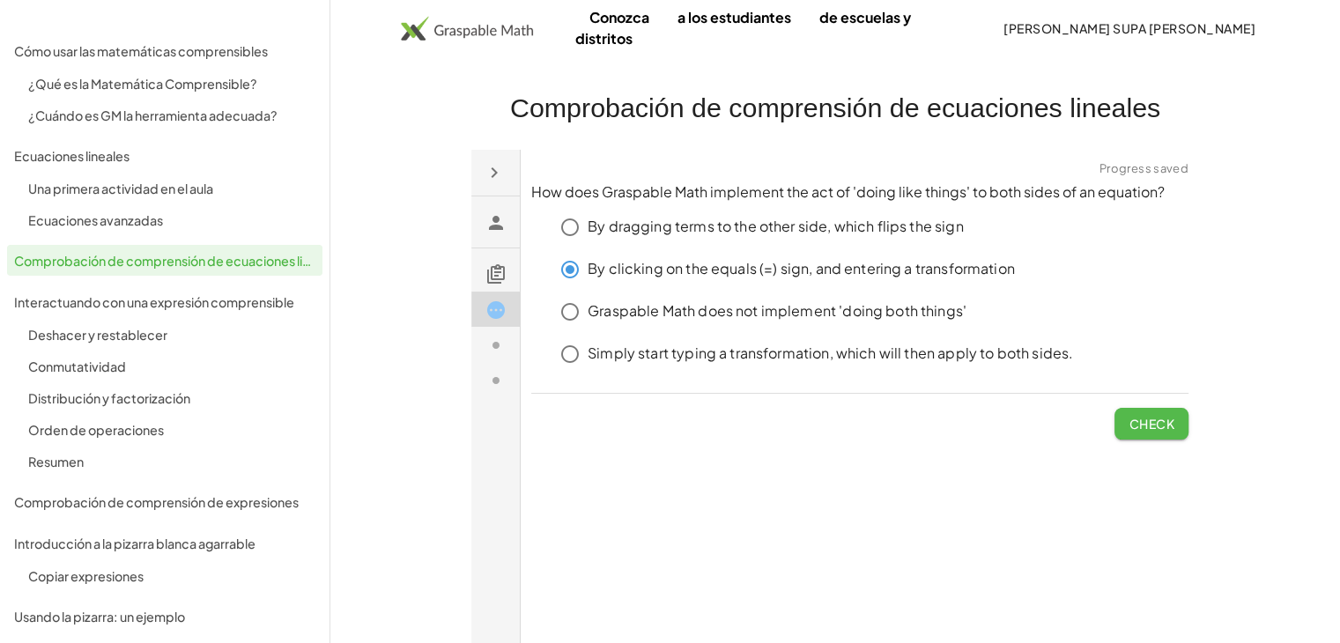
click span "Check"
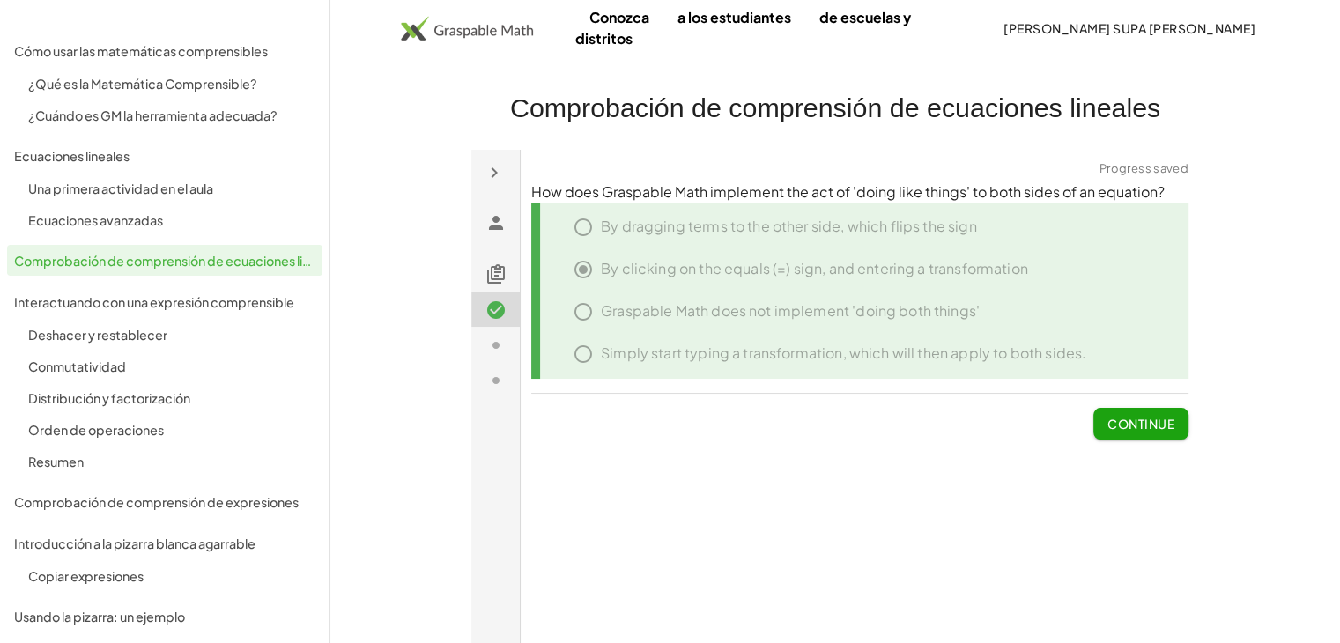
click span "Continue"
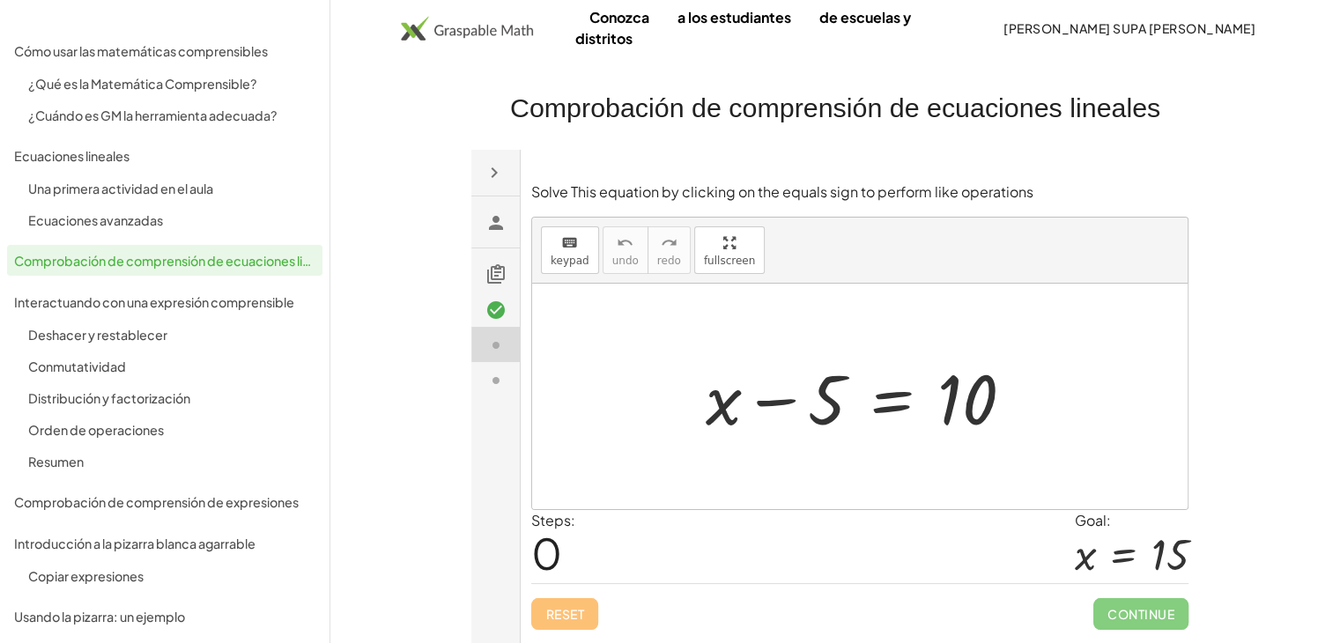
click at [634, 42] on font "de escuelas y distritos" at bounding box center [743, 28] width 336 height 40
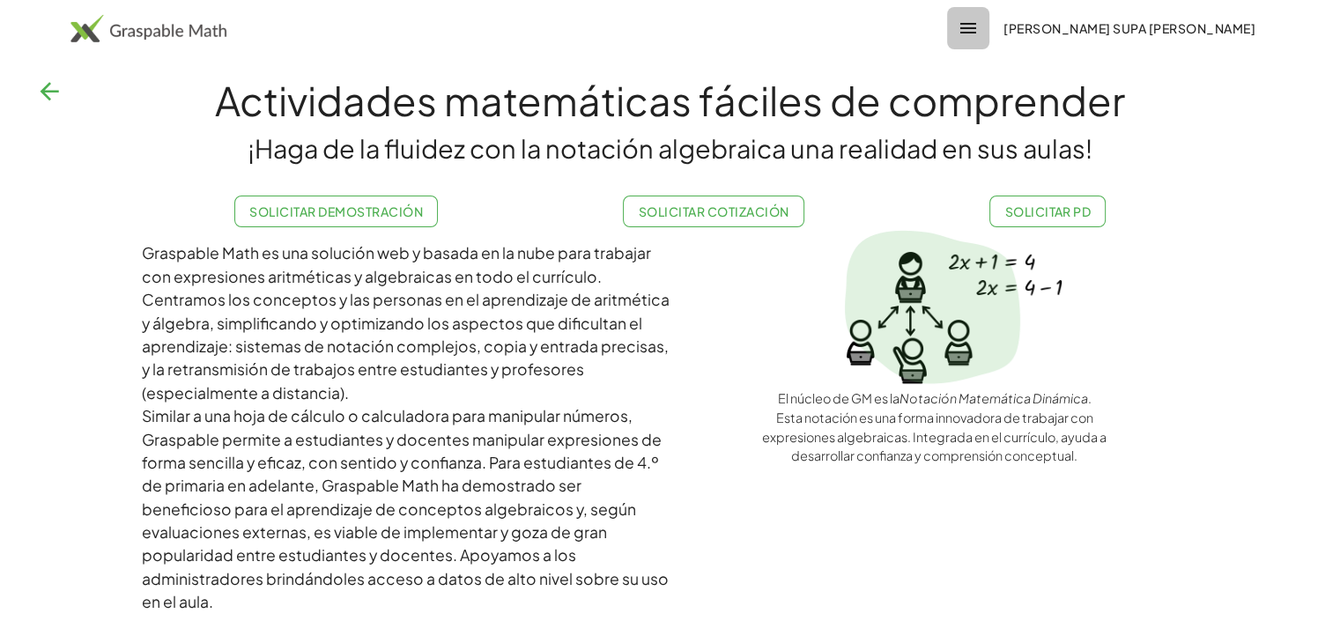
click at [979, 24] on icon "button" at bounding box center [968, 28] width 21 height 21
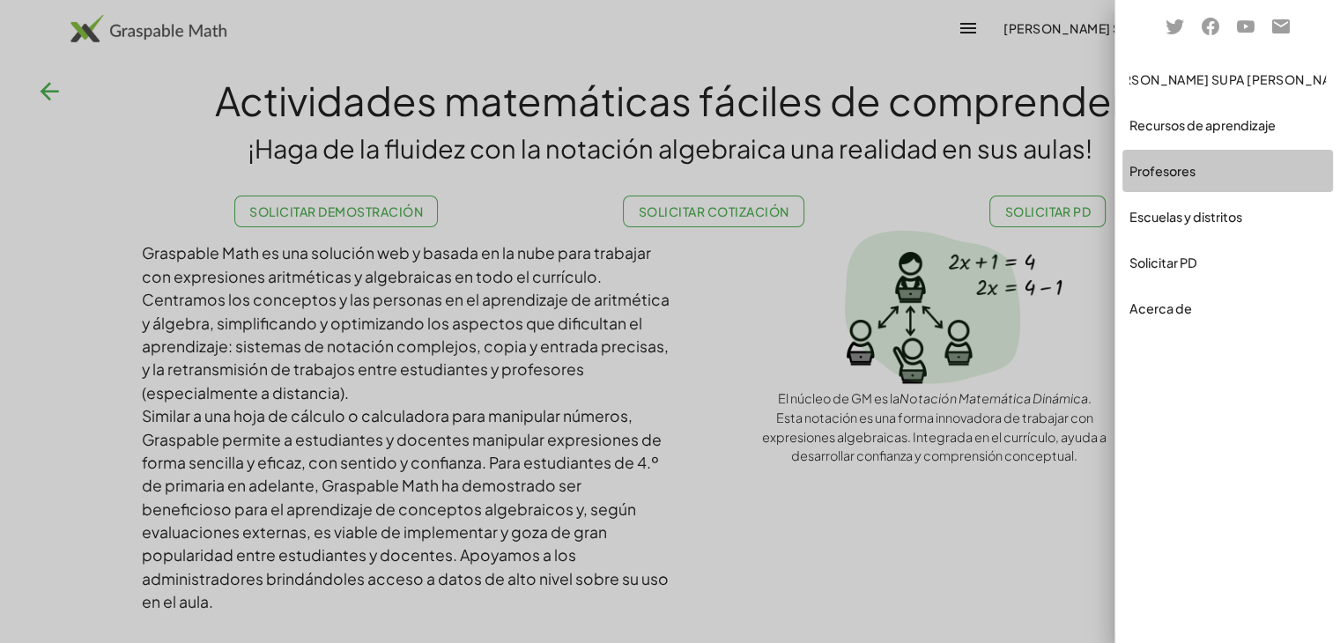
click at [1203, 196] on div "Profesores" at bounding box center [1227, 217] width 211 height 42
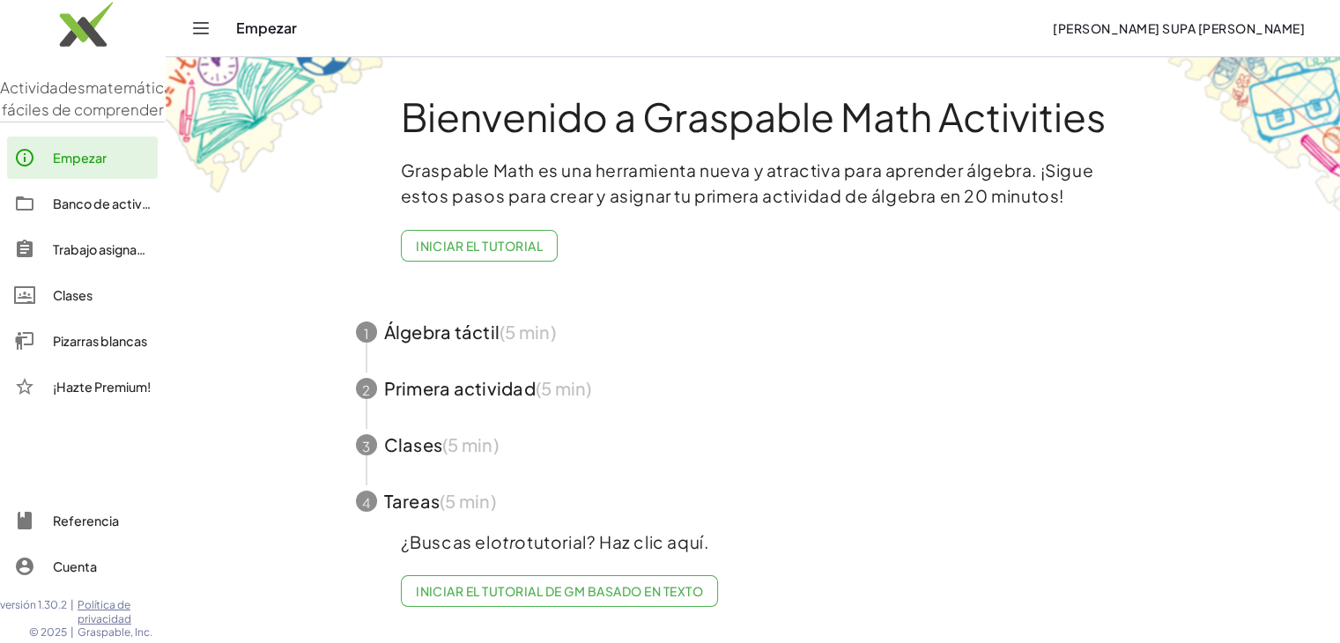
click at [252, 28] on div "Empezar" at bounding box center [637, 28] width 803 height 18
click at [196, 23] on icon "Cambiar navegación" at bounding box center [201, 28] width 15 height 11
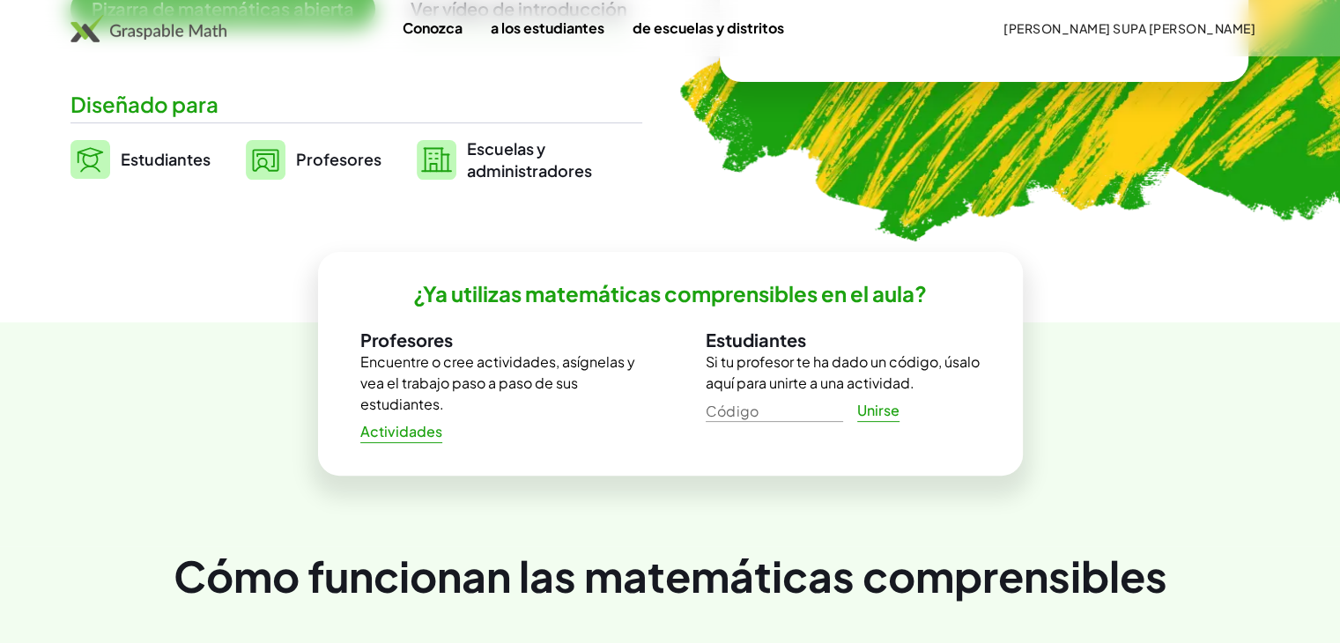
scroll to position [430, 0]
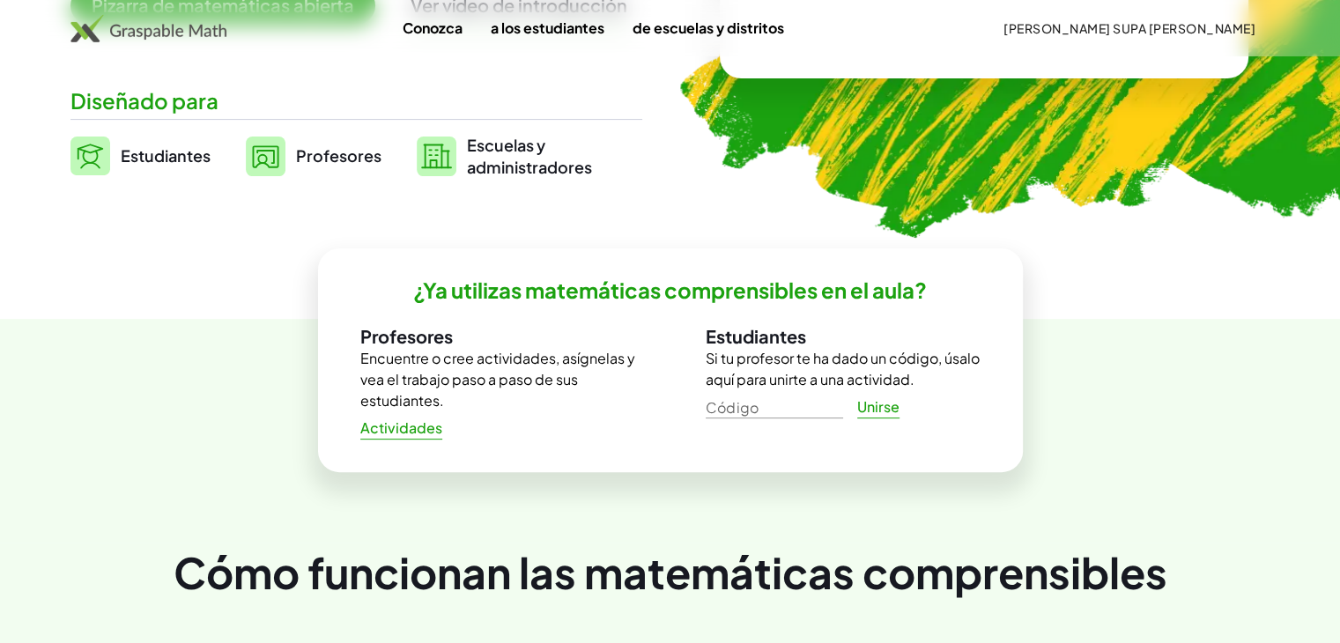
click at [413, 436] on font "Actividades" at bounding box center [401, 427] width 82 height 19
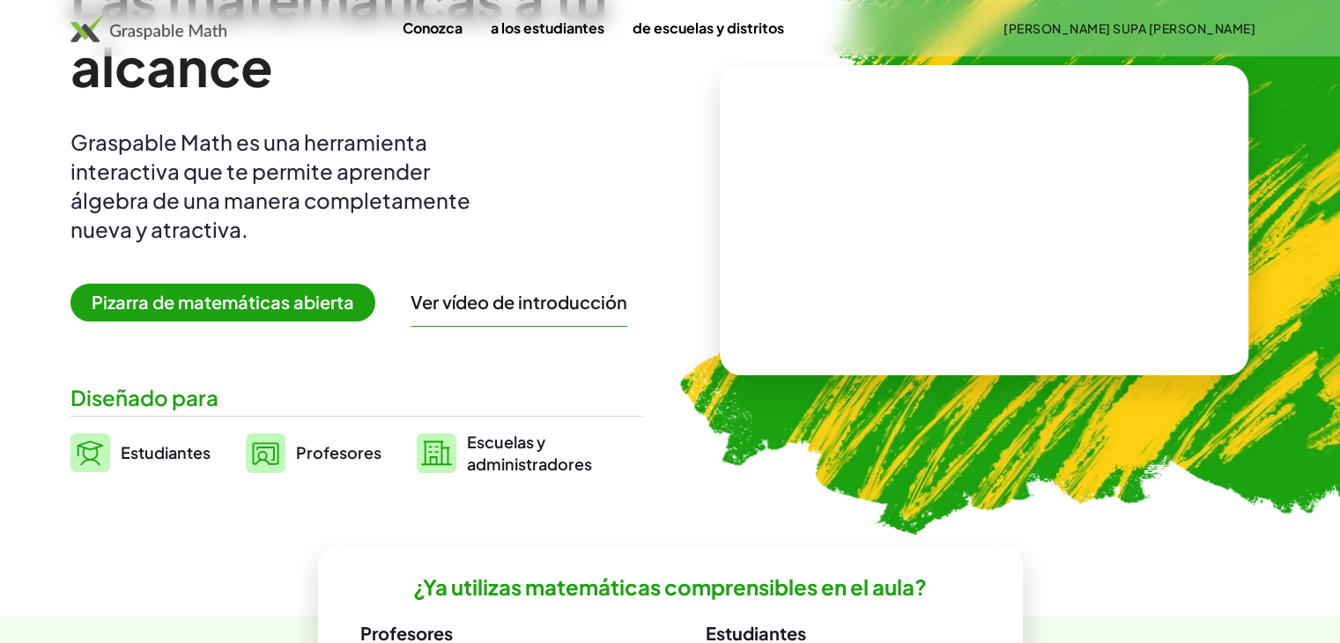
scroll to position [137, 0]
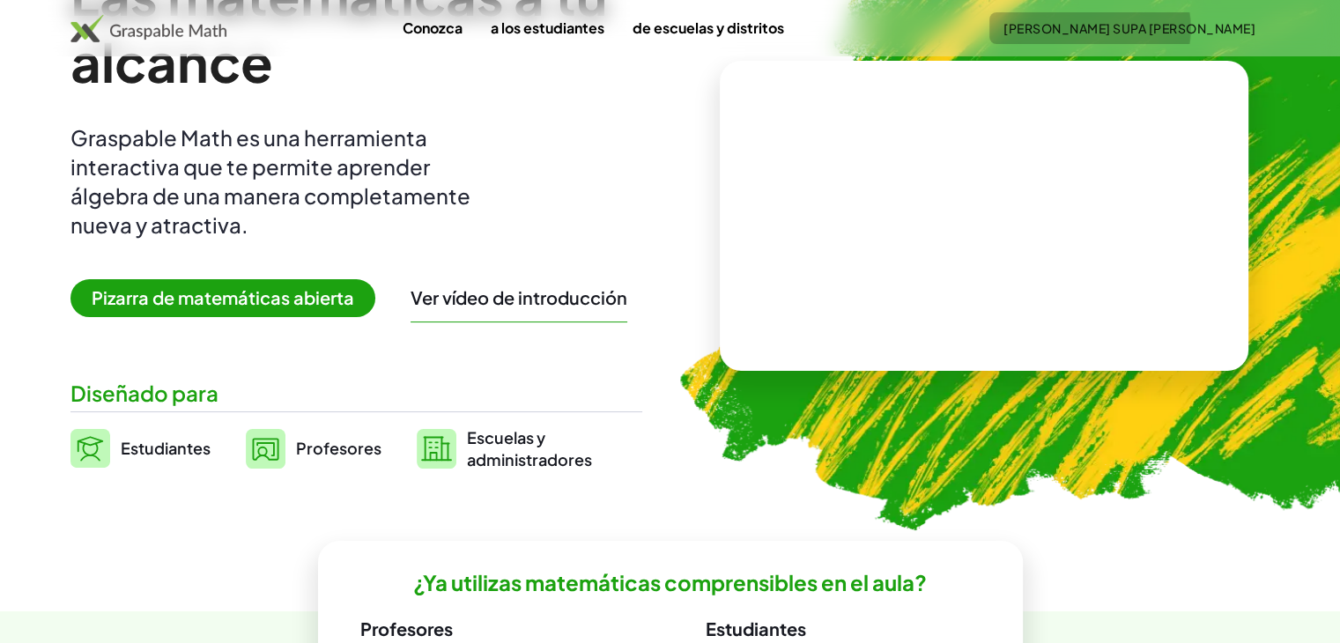
click at [1181, 33] on font "[PERSON_NAME]" at bounding box center [1129, 28] width 252 height 16
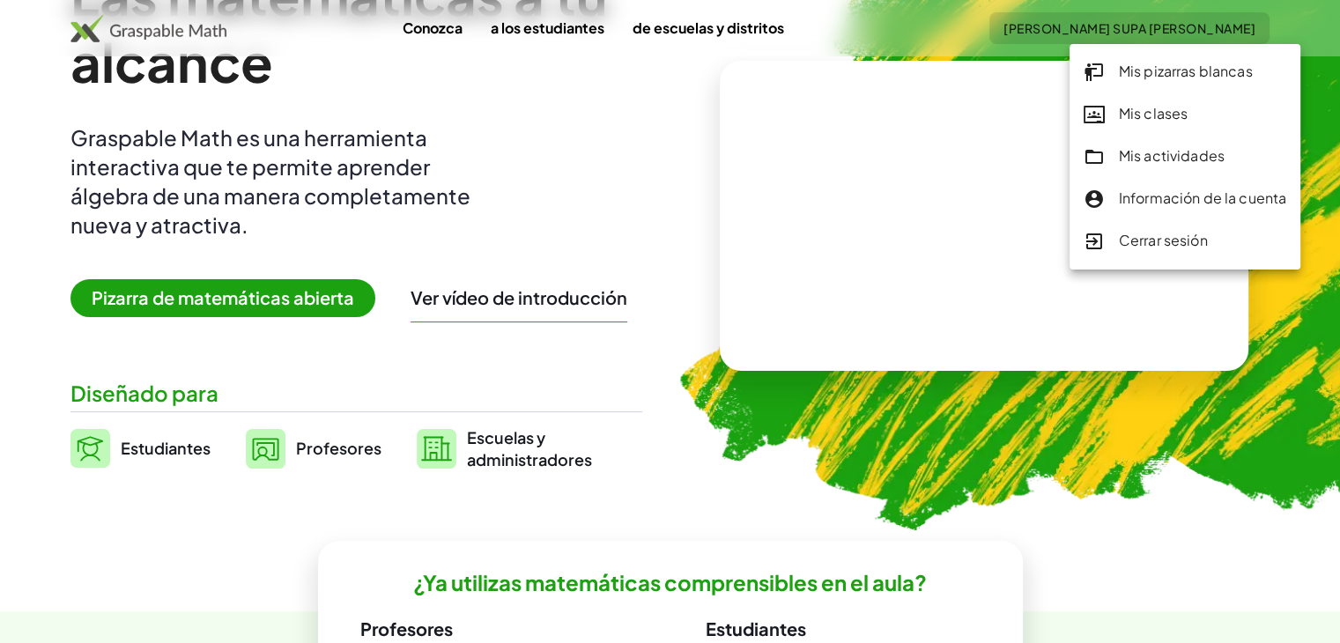
click at [1153, 110] on font "Mis clases" at bounding box center [1154, 113] width 70 height 19
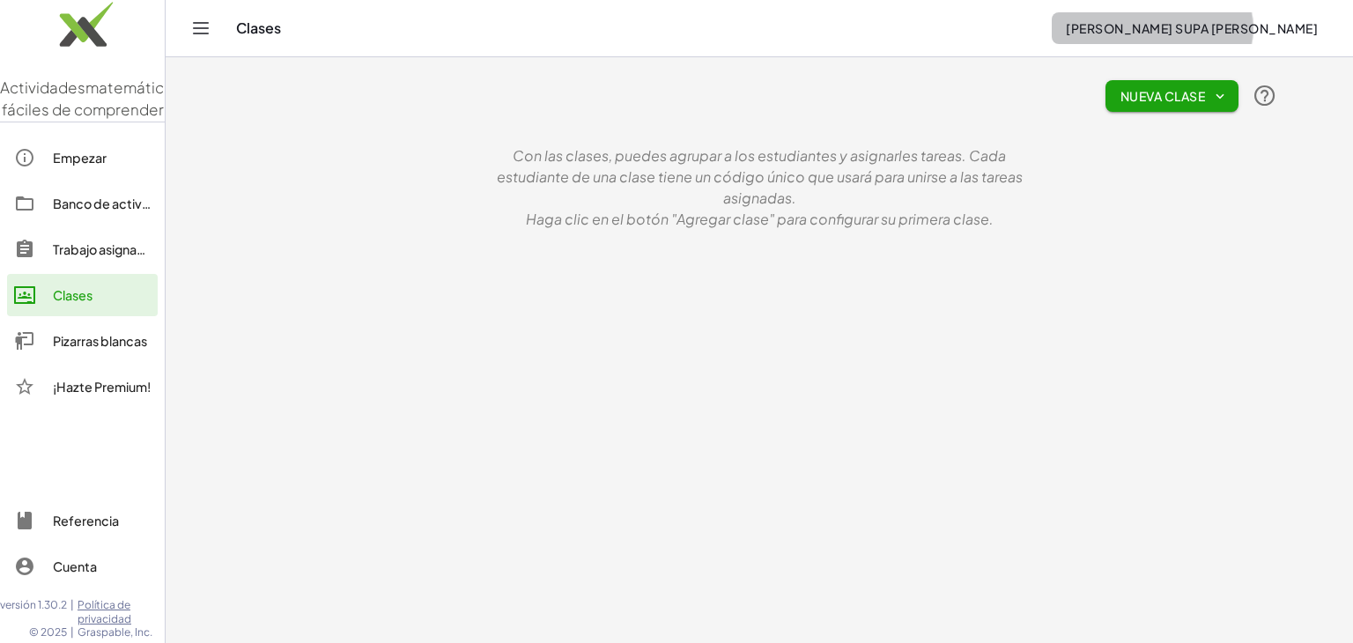
click at [1149, 28] on font "[PERSON_NAME]" at bounding box center [1192, 28] width 252 height 16
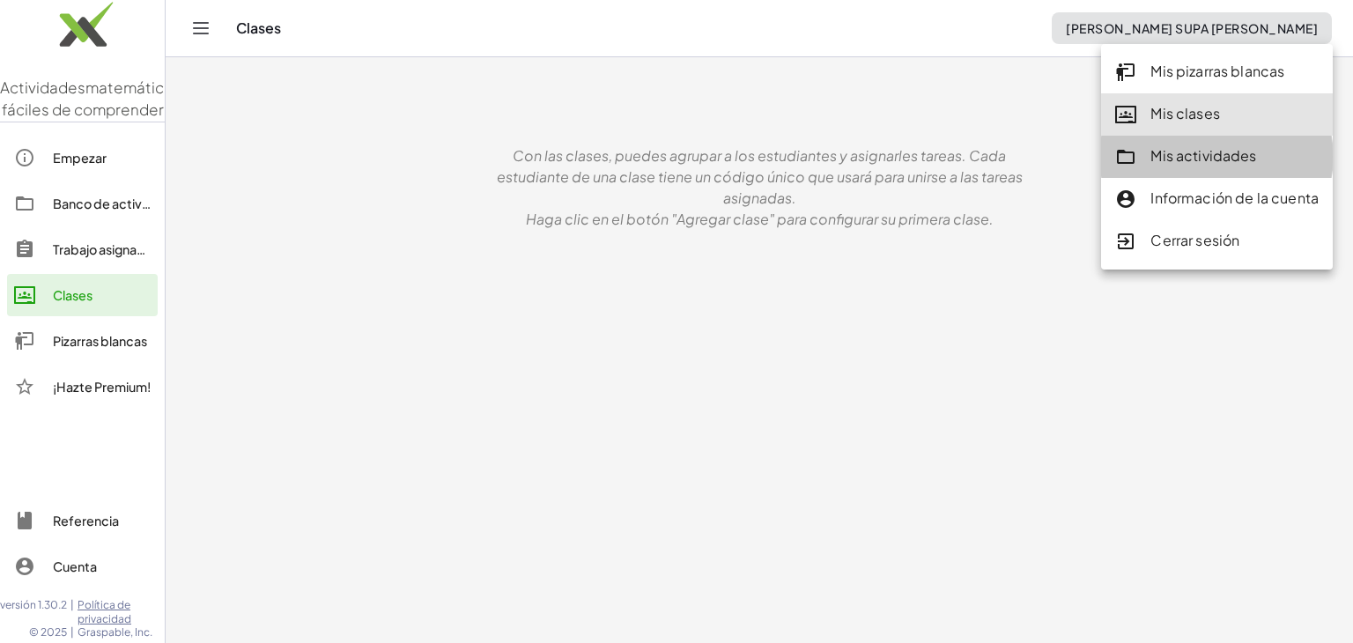
click at [1166, 156] on font "Mis actividades" at bounding box center [1204, 155] width 106 height 19
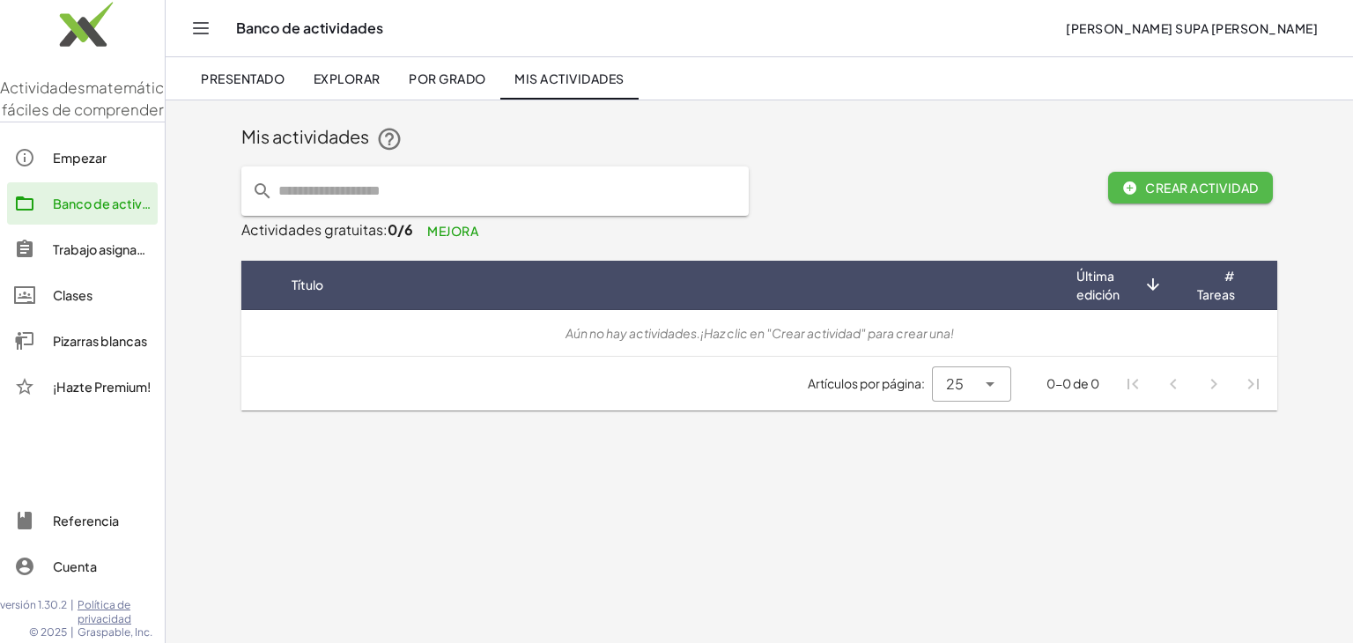
click at [1134, 183] on icon "button" at bounding box center [1130, 188] width 16 height 16
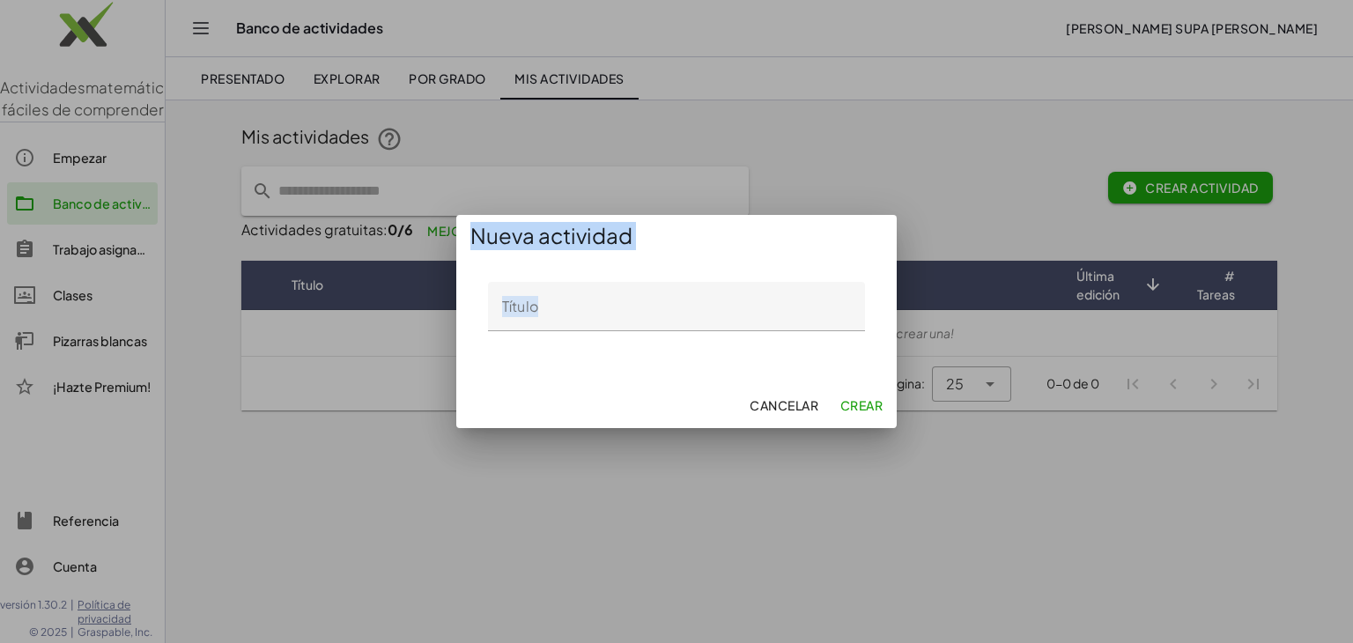
drag, startPoint x: 901, startPoint y: 188, endPoint x: 603, endPoint y: 294, distance: 317.1
click at [603, 294] on div "Nueva actividad Título Título Cancelar Crear" at bounding box center [676, 321] width 1353 height 643
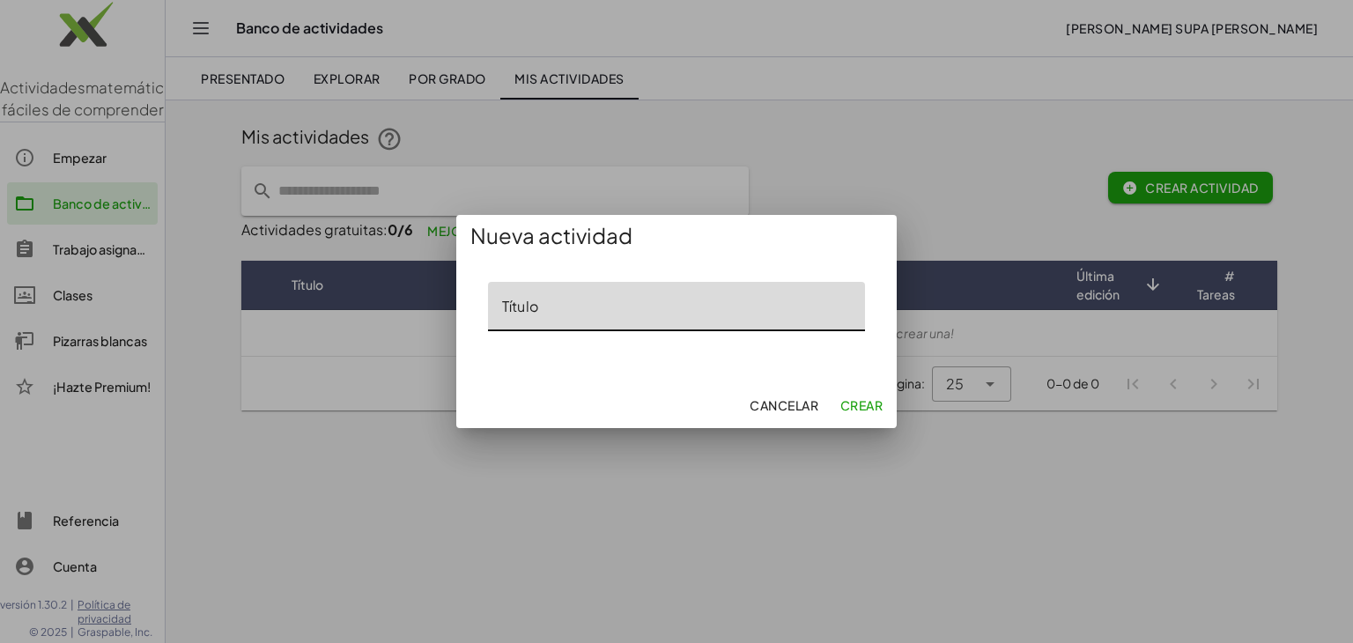
click at [603, 294] on input "Título" at bounding box center [676, 306] width 377 height 49
type input "**********"
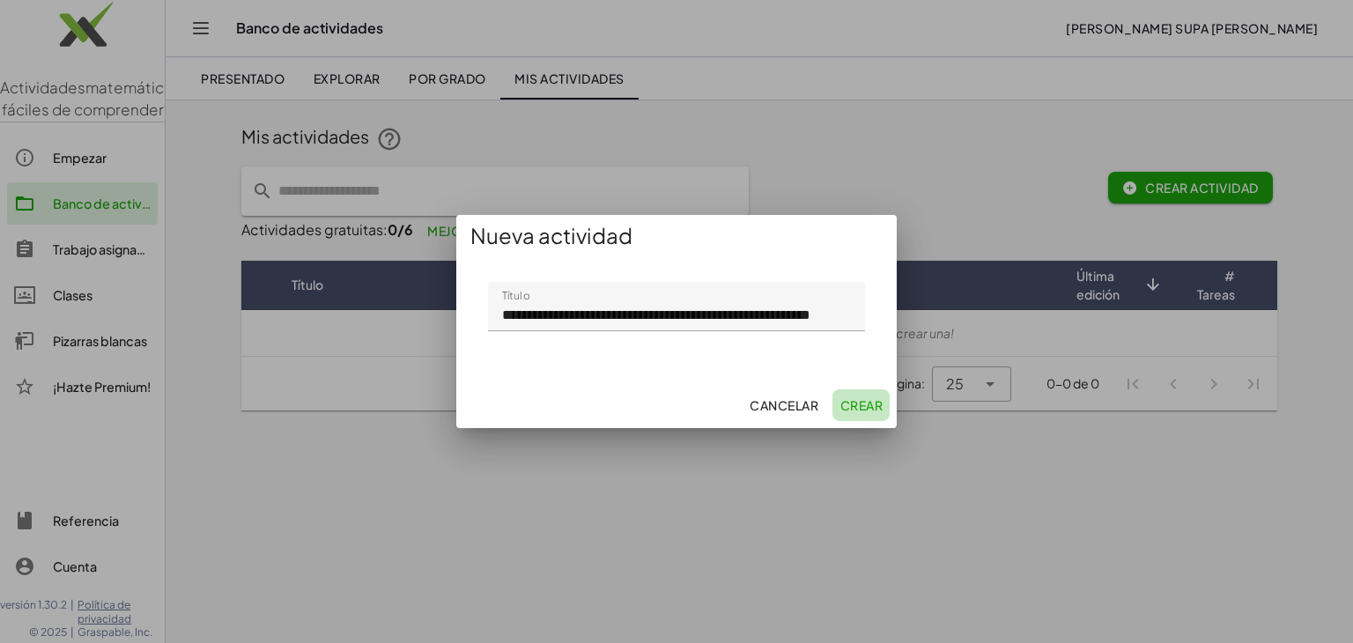
scroll to position [0, 0]
click at [854, 406] on font "Crear" at bounding box center [862, 405] width 42 height 16
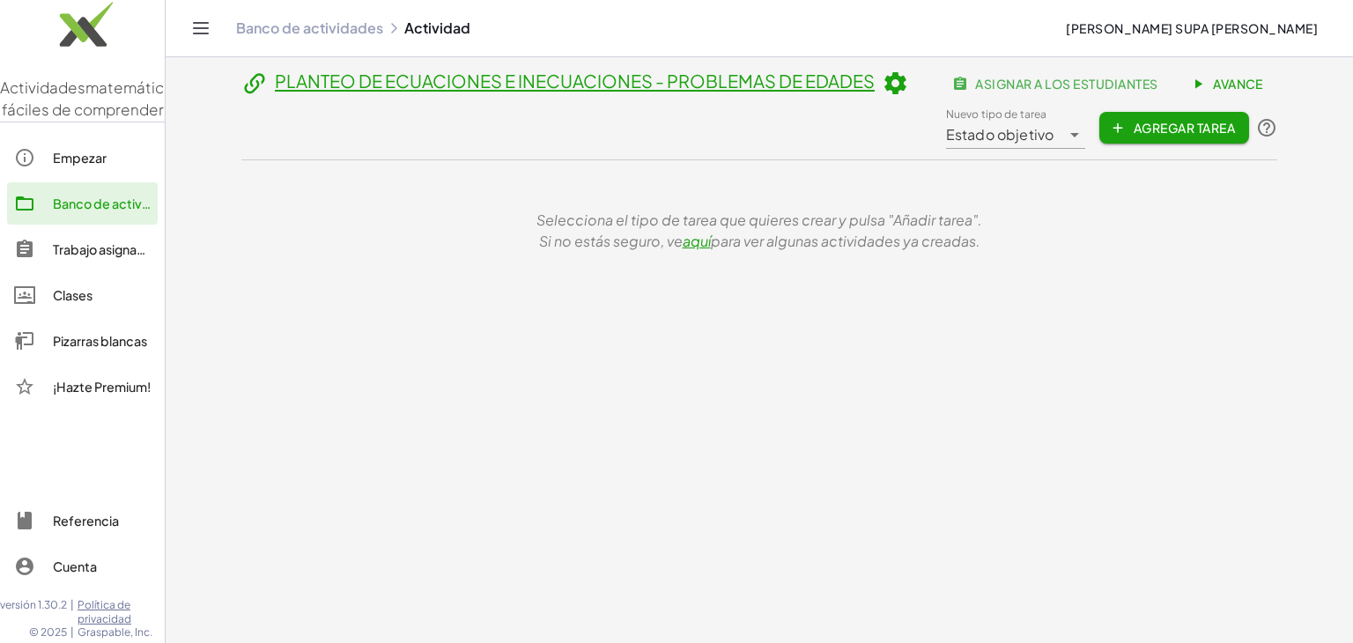
click at [892, 78] on icon at bounding box center [895, 83] width 26 height 26
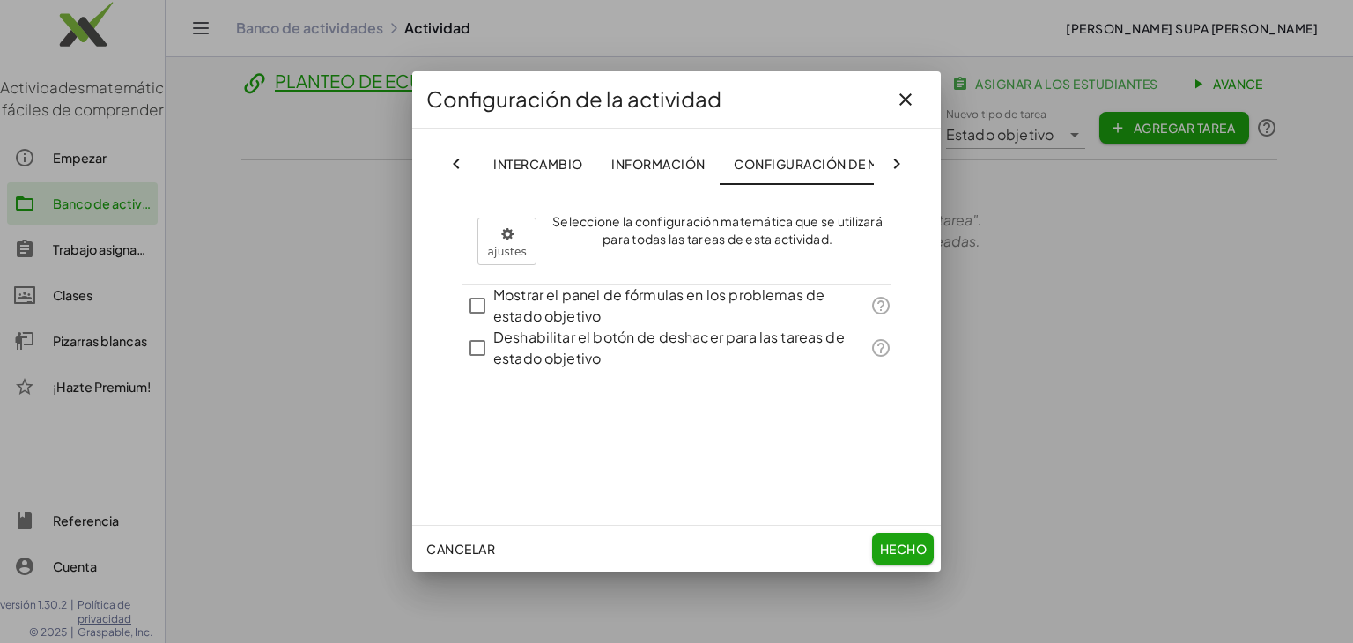
scroll to position [0, 101]
click at [452, 549] on font "Cancelar" at bounding box center [460, 549] width 69 height 16
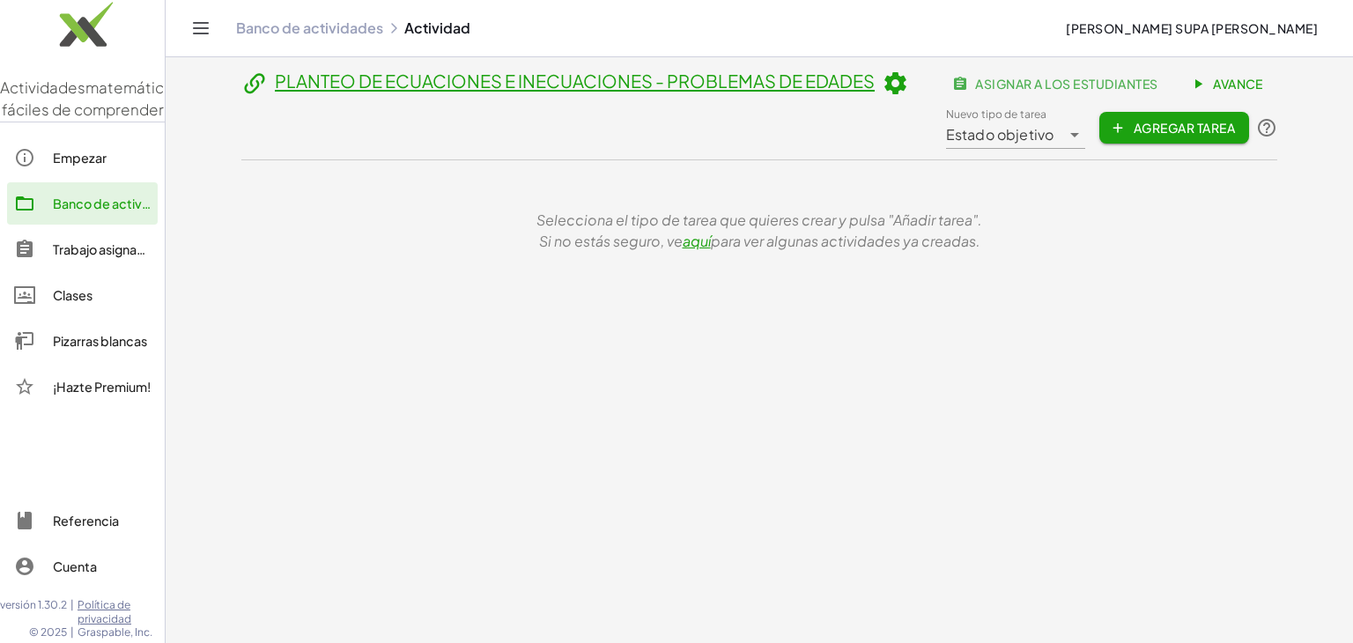
click at [414, 81] on font "PLANTEO DE ECUACIONES E INECUACIONES - PROBLEMAS DE EDADES" at bounding box center [575, 81] width 600 height 22
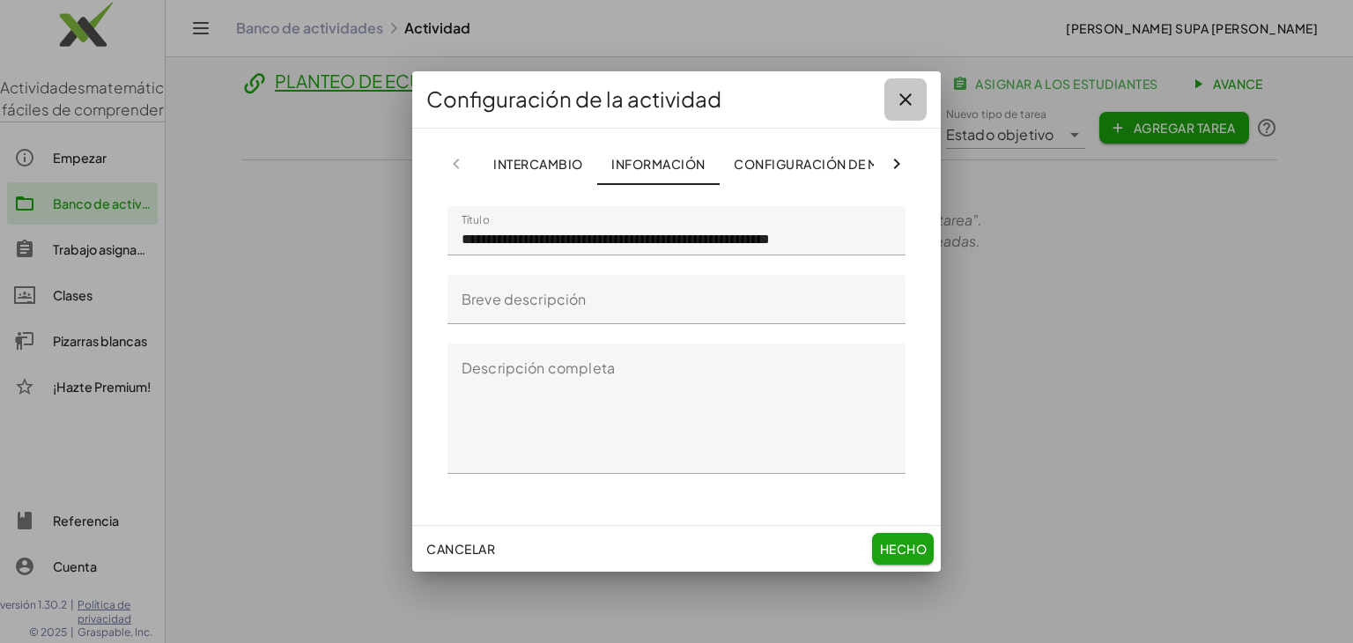
click at [906, 105] on icon "button" at bounding box center [905, 99] width 21 height 21
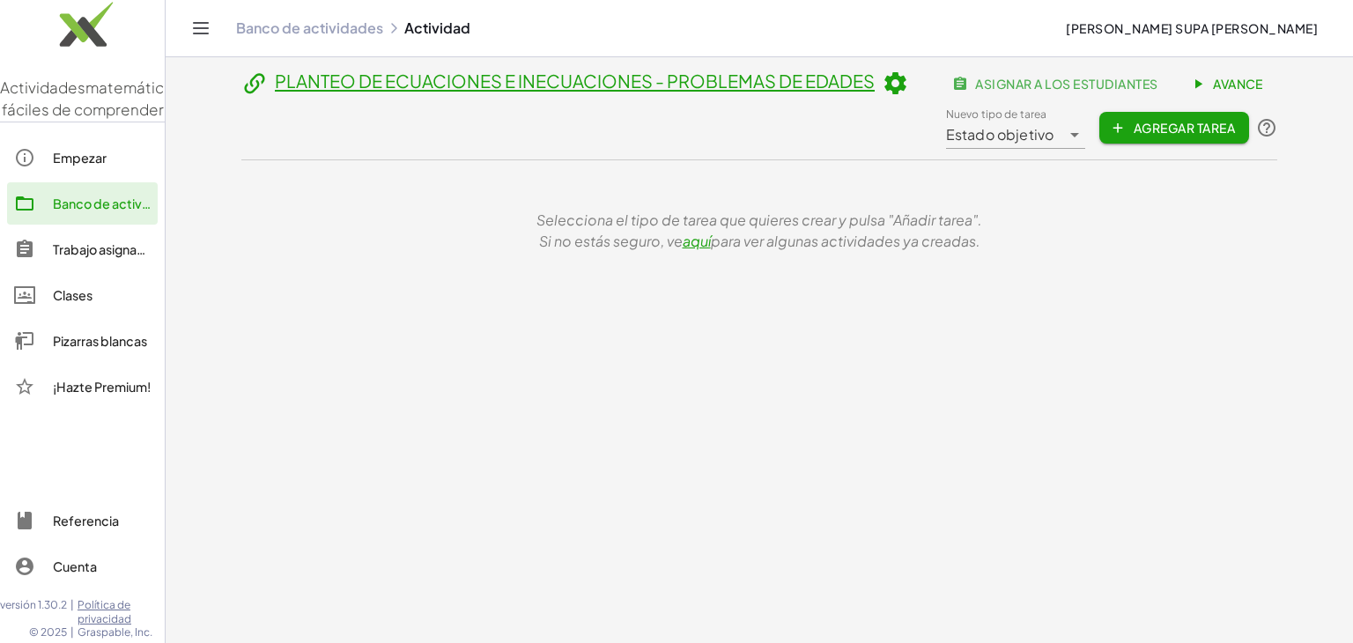
click at [205, 32] on icon "Cambiar navegación" at bounding box center [200, 28] width 21 height 21
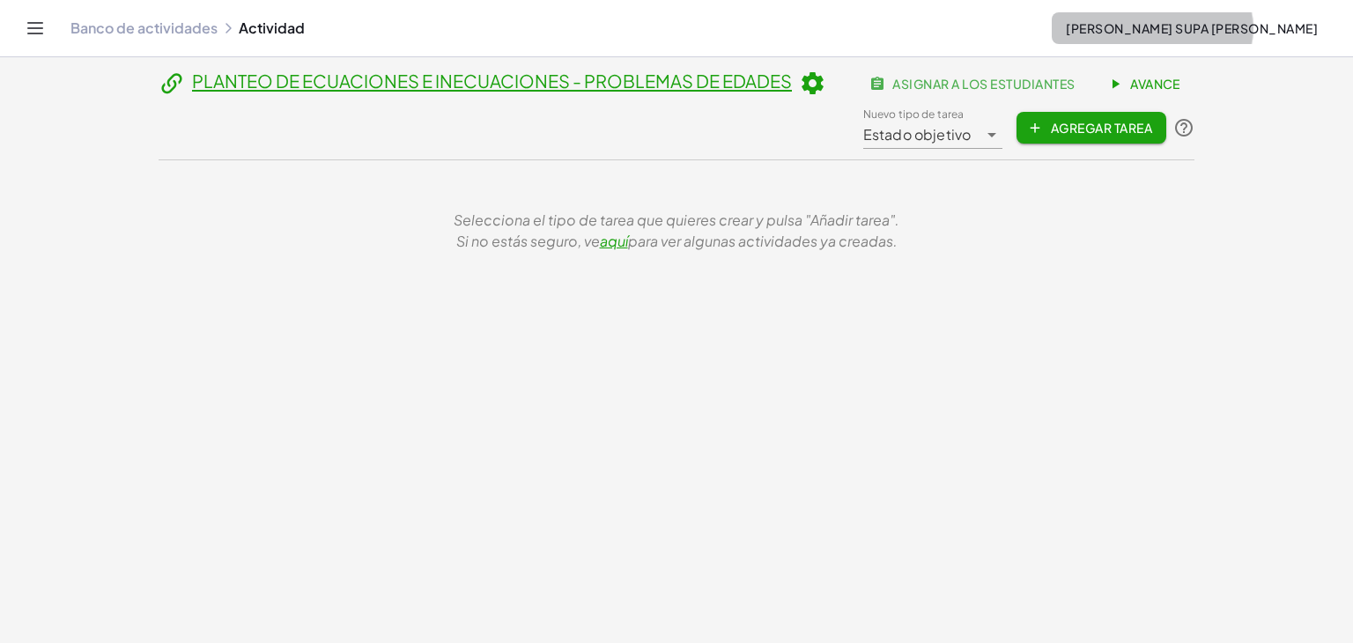
click at [1184, 22] on font "[PERSON_NAME]" at bounding box center [1192, 28] width 252 height 16
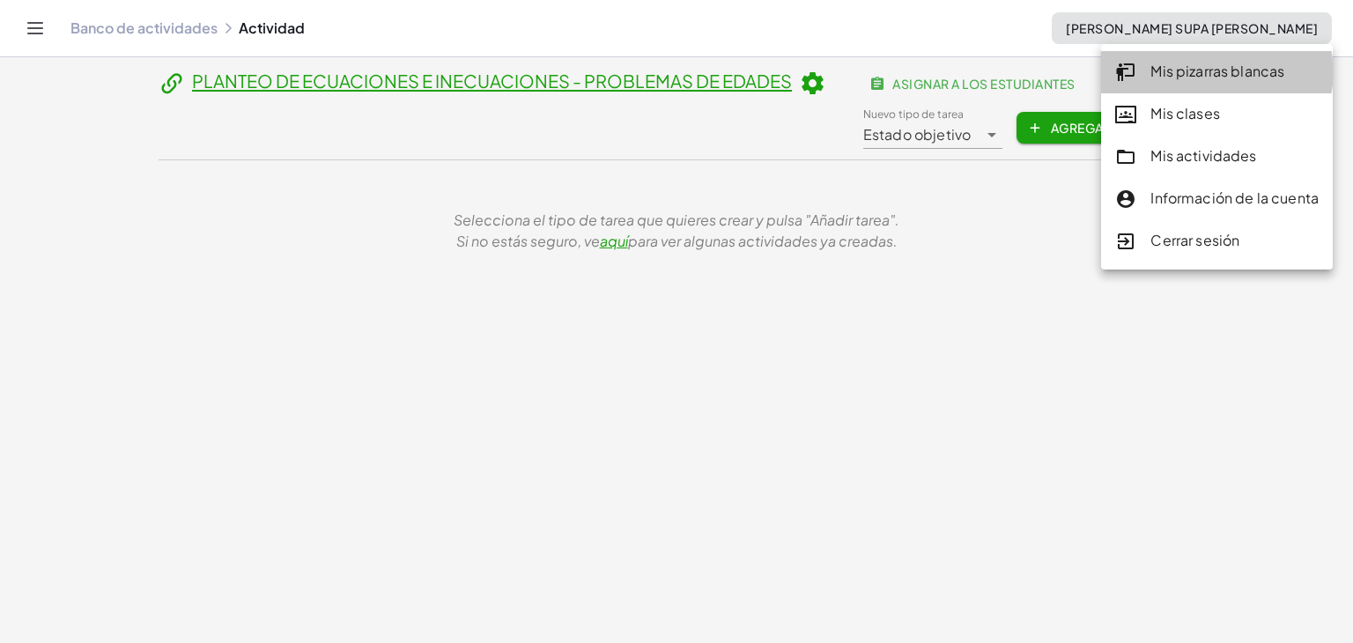
click at [1196, 68] on font "Mis pizarras blancas" at bounding box center [1218, 71] width 134 height 19
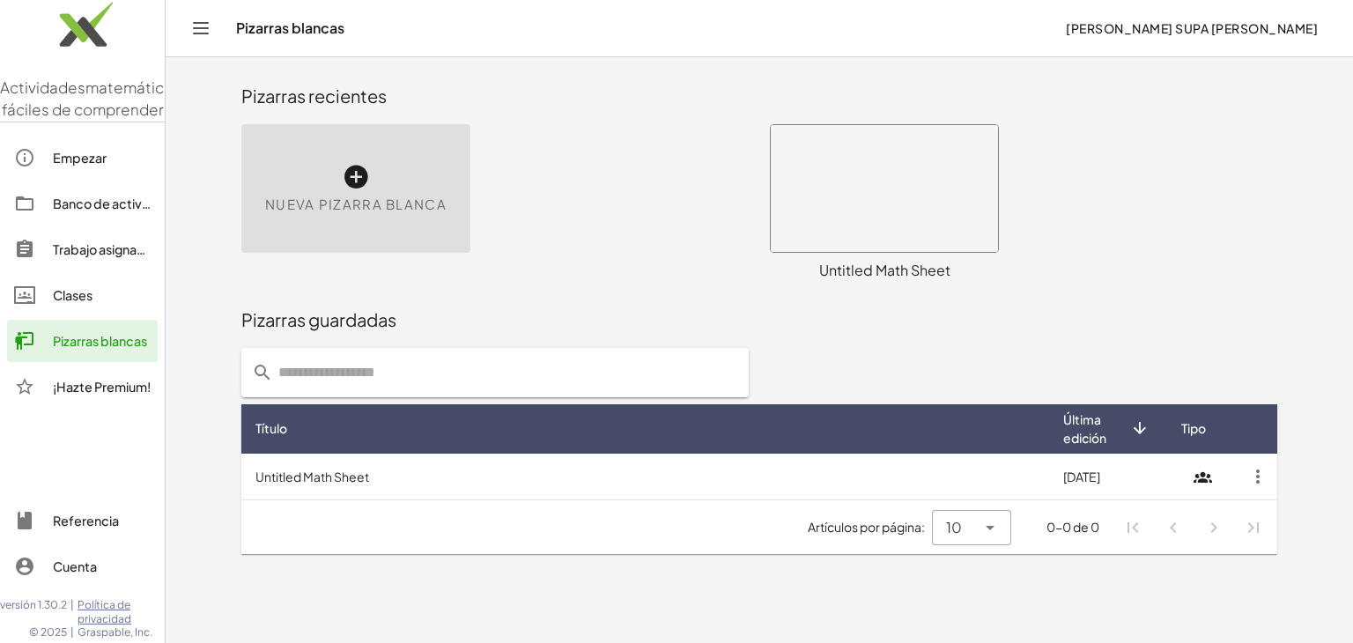
click at [344, 167] on icon at bounding box center [356, 177] width 28 height 28
